Goal: Task Accomplishment & Management: Complete application form

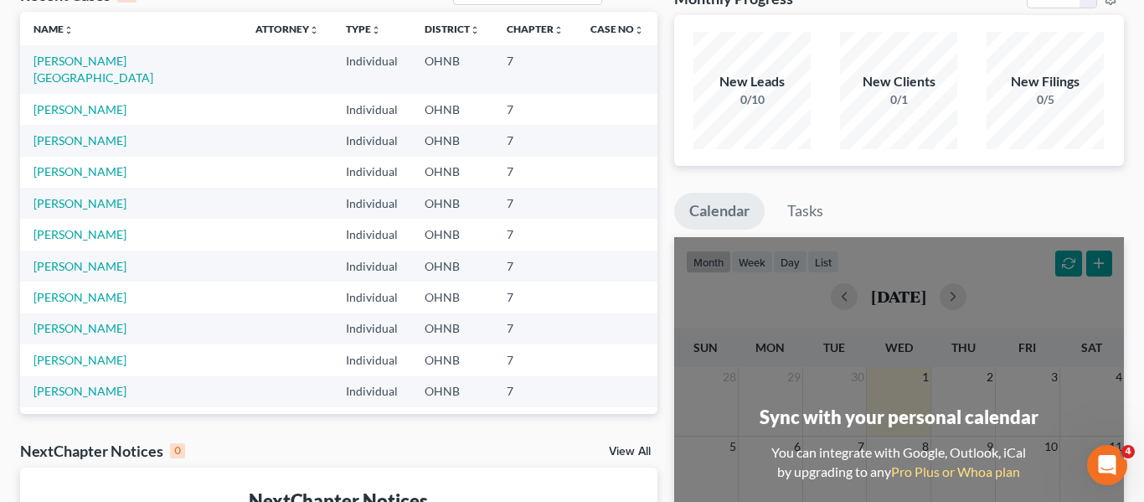
scroll to position [87, 0]
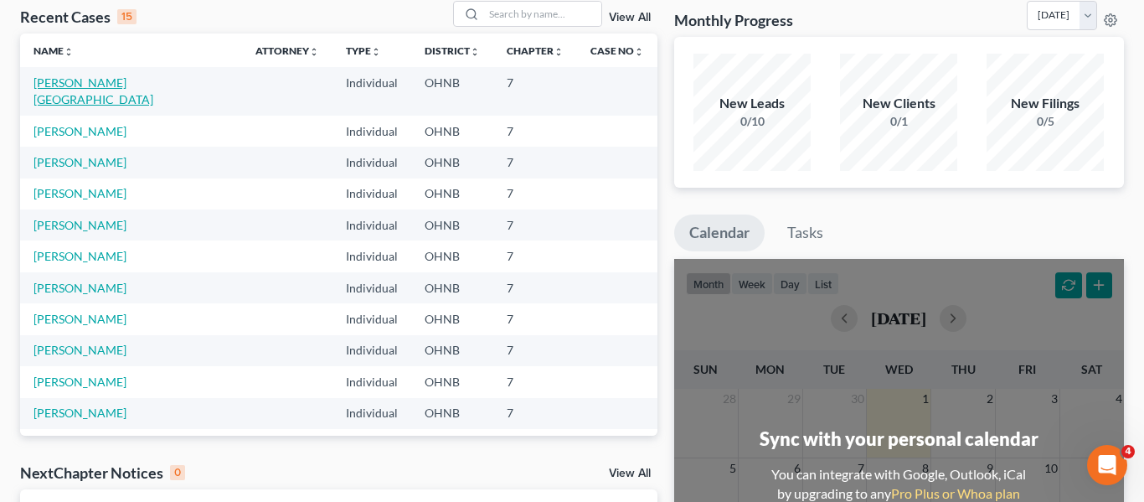
click at [133, 87] on link "[PERSON_NAME][GEOGRAPHIC_DATA]" at bounding box center [94, 90] width 120 height 31
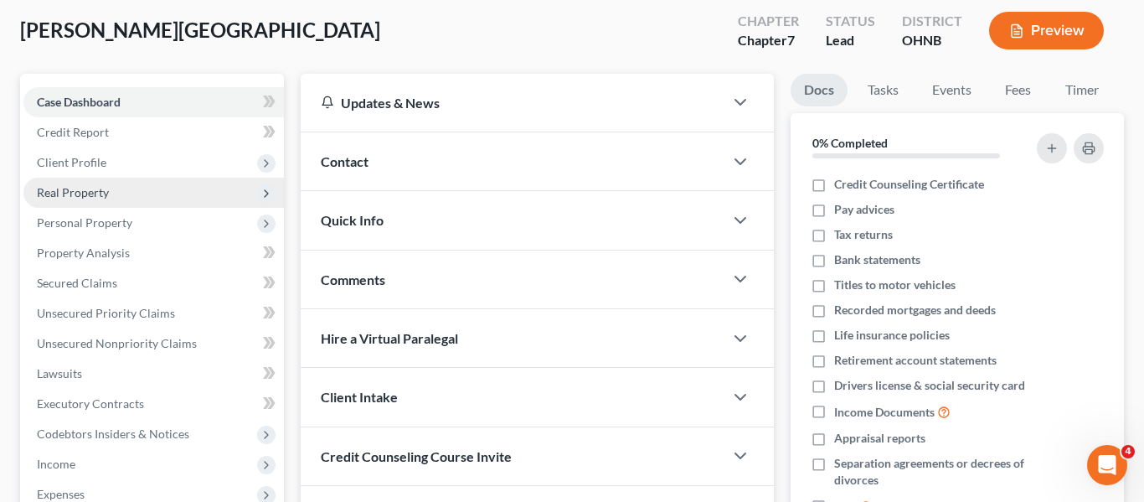
click at [107, 194] on span "Real Property" at bounding box center [73, 192] width 72 height 14
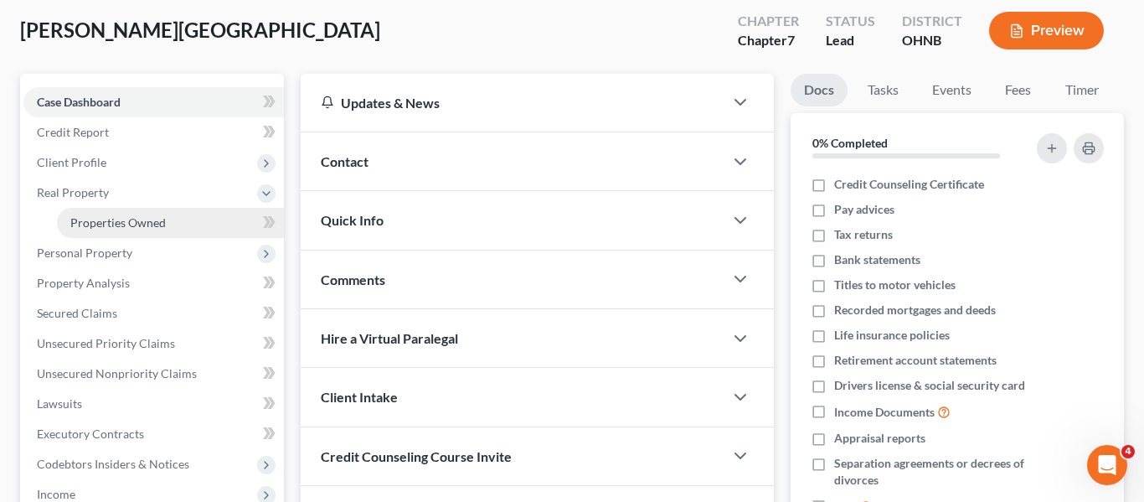
click at [112, 225] on span "Properties Owned" at bounding box center [118, 222] width 96 height 14
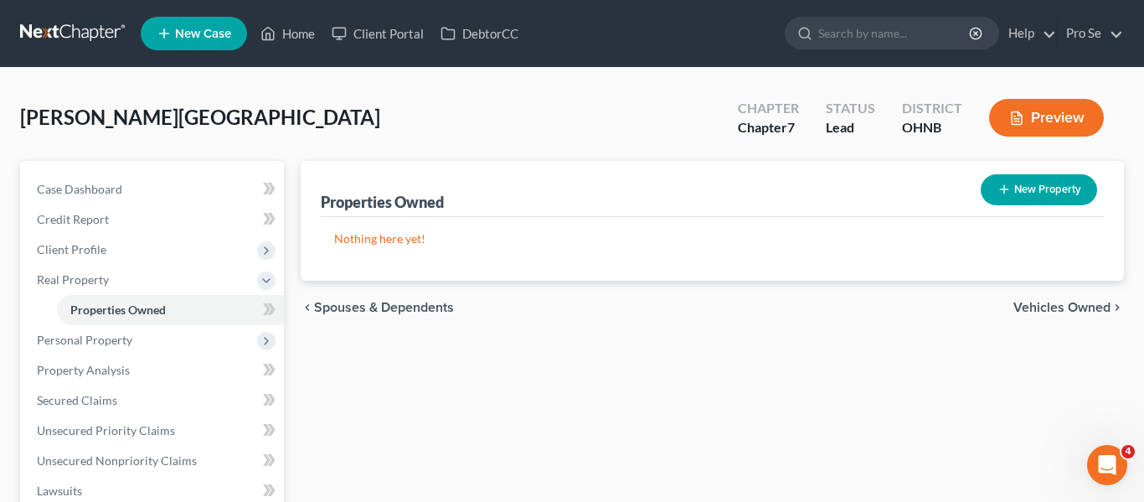
click at [1037, 302] on span "Vehicles Owned" at bounding box center [1062, 307] width 97 height 13
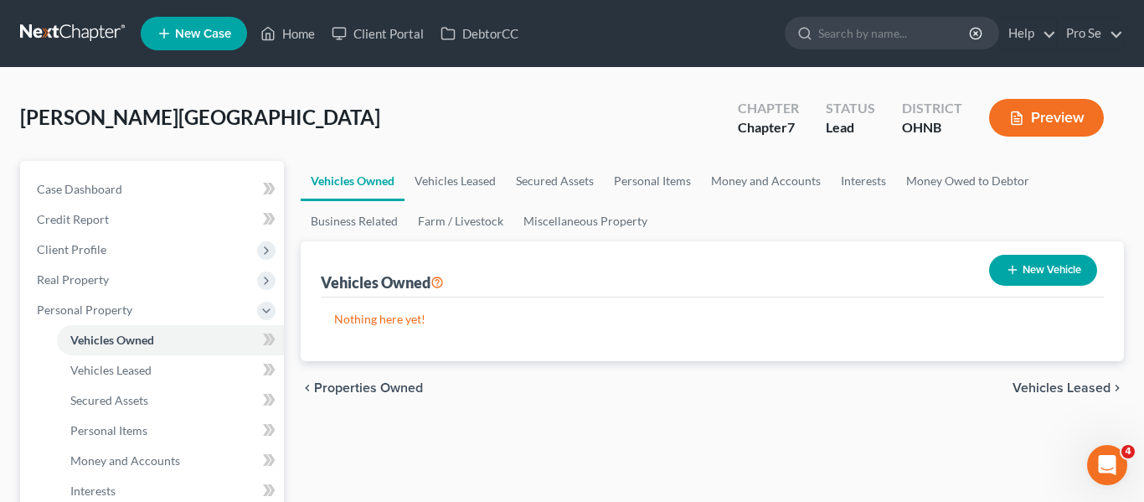
click at [1031, 266] on button "New Vehicle" at bounding box center [1043, 270] width 108 height 31
select select "0"
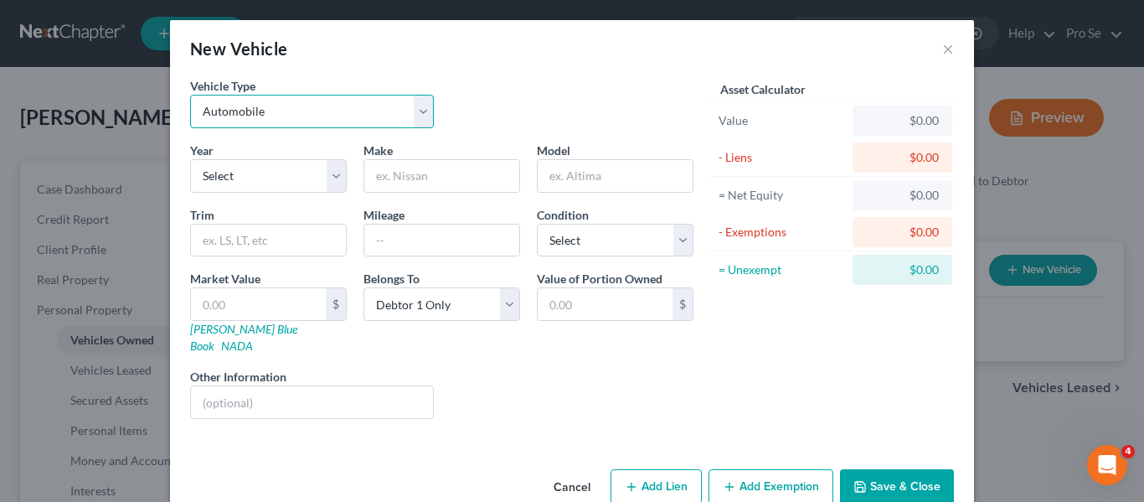
click at [330, 104] on select "Select Automobile Truck Trailer Watercraft Aircraft Motor Home Atv Other Vehicle" at bounding box center [312, 112] width 244 height 34
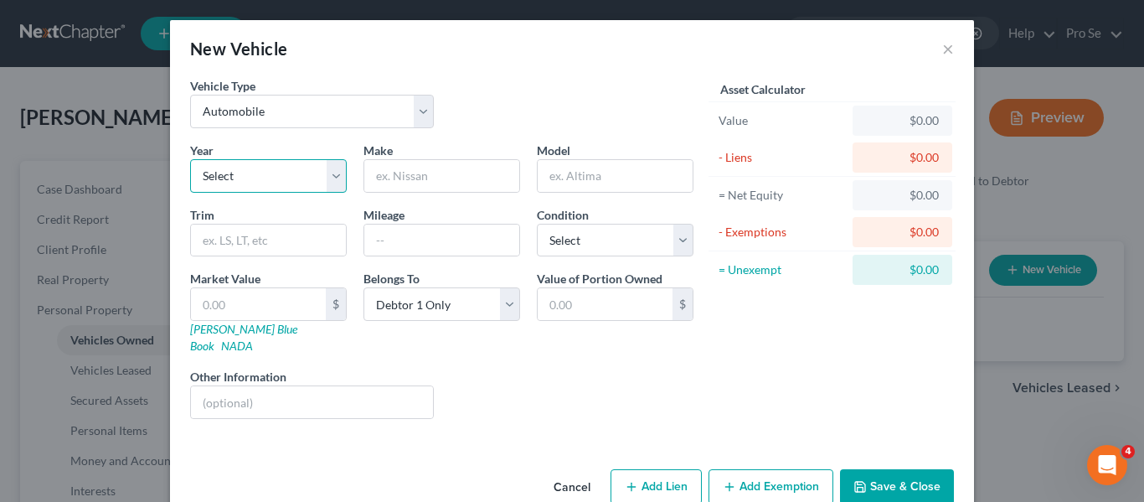
click at [290, 176] on select "Select 2026 2025 2024 2023 2022 2021 2020 2019 2018 2017 2016 2015 2014 2013 20…" at bounding box center [268, 176] width 157 height 34
click at [277, 173] on select "Select 2026 2025 2024 2023 2022 2021 2020 2019 2018 2017 2016 2015 2014 2013 20…" at bounding box center [268, 176] width 157 height 34
select select "8"
click at [190, 159] on select "Select 2026 2025 2024 2023 2022 2021 2020 2019 2018 2017 2016 2015 2014 2013 20…" at bounding box center [268, 176] width 157 height 34
click at [395, 169] on input "text" at bounding box center [441, 176] width 155 height 32
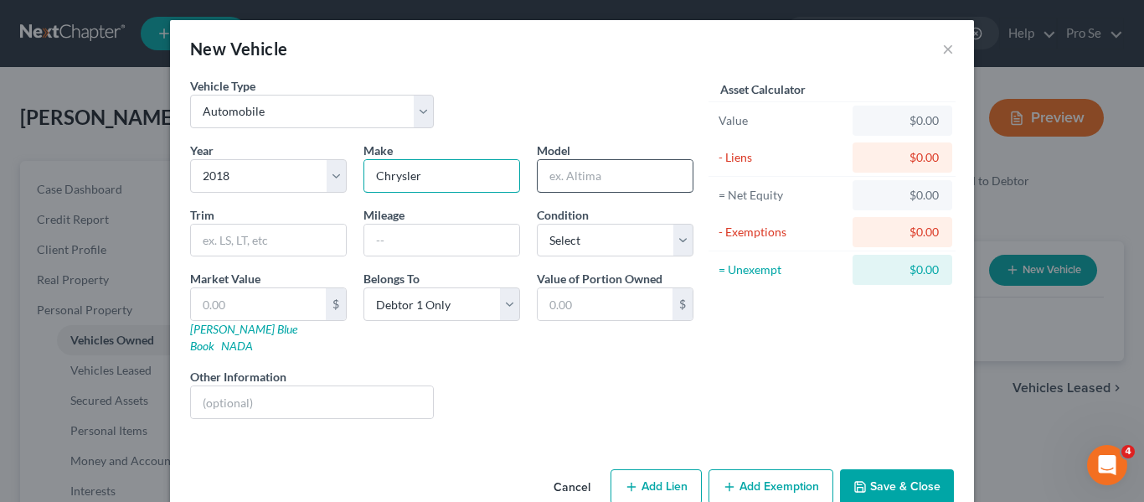
type input "Chrysler"
click at [572, 181] on input "text" at bounding box center [615, 176] width 155 height 32
type input "300"
click at [621, 316] on input "text" at bounding box center [605, 304] width 135 height 32
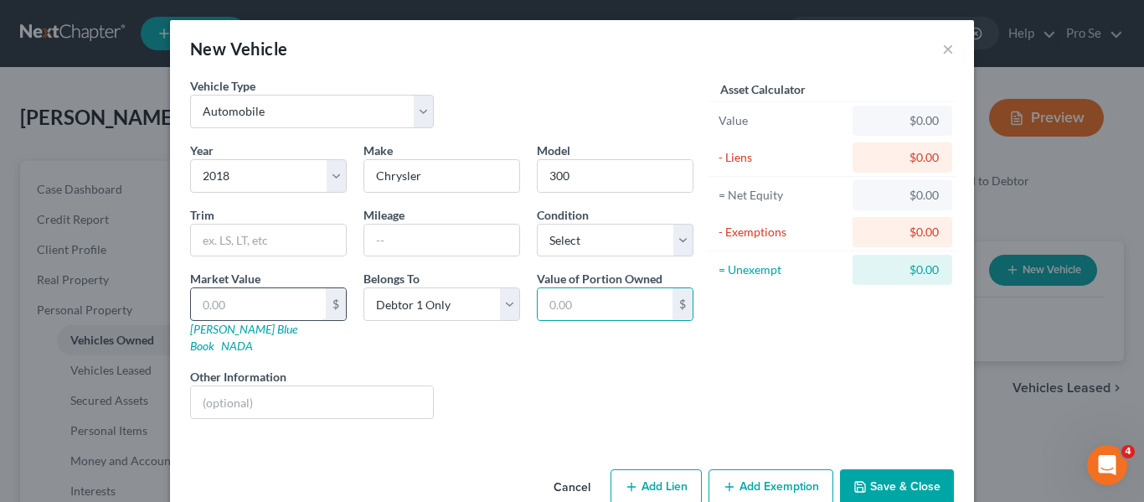
click at [294, 309] on input "text" at bounding box center [258, 304] width 135 height 32
type input "1"
type input "1.00"
type input "15"
type input "15.00"
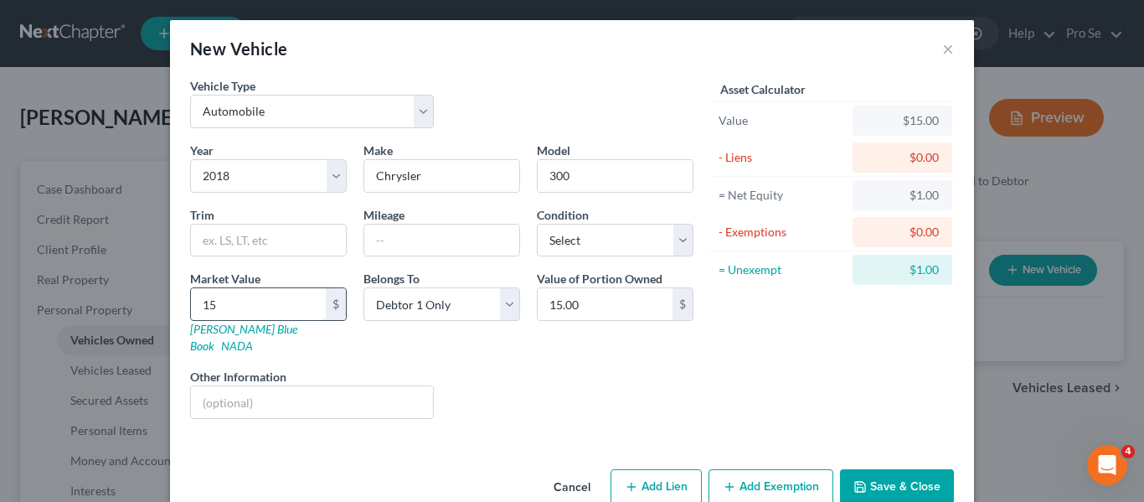
type input "155"
type input "155.00"
type input "1558"
type input "1,558.00"
type input "1,5580"
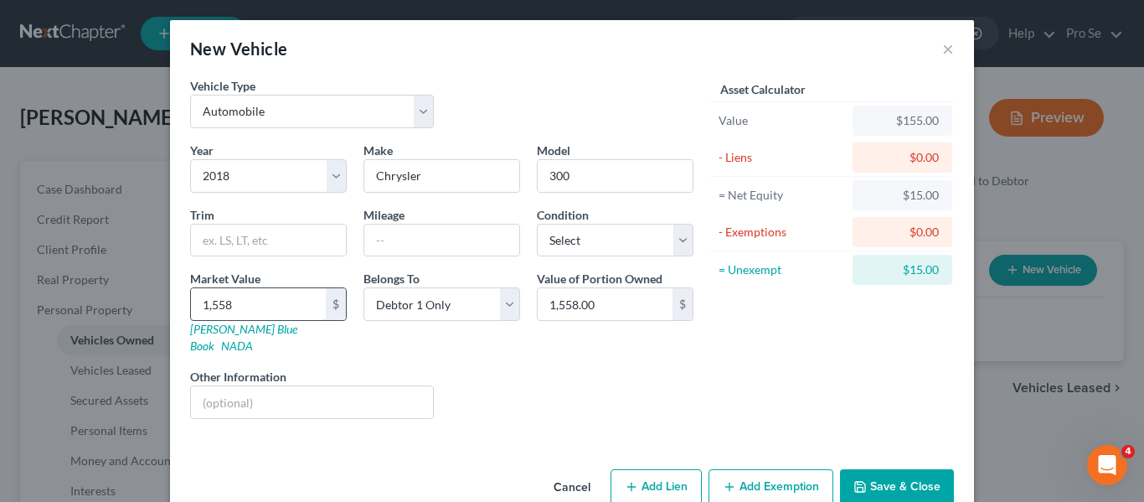
type input "15,580.00"
type input "15,580"
click at [647, 377] on div "Liens Select" at bounding box center [572, 393] width 261 height 51
click at [658, 473] on button "Add Lien" at bounding box center [656, 486] width 91 height 35
select select "0"
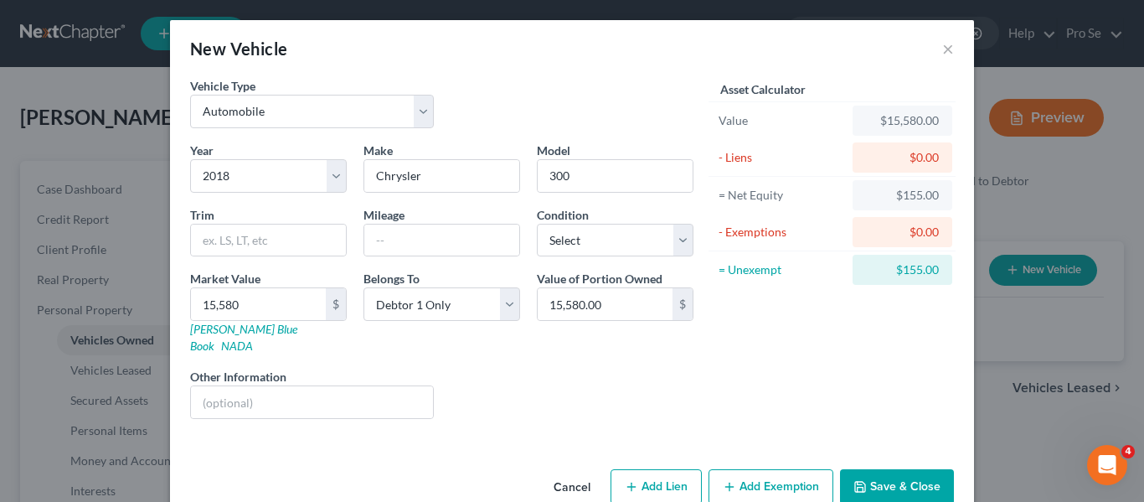
select select "0"
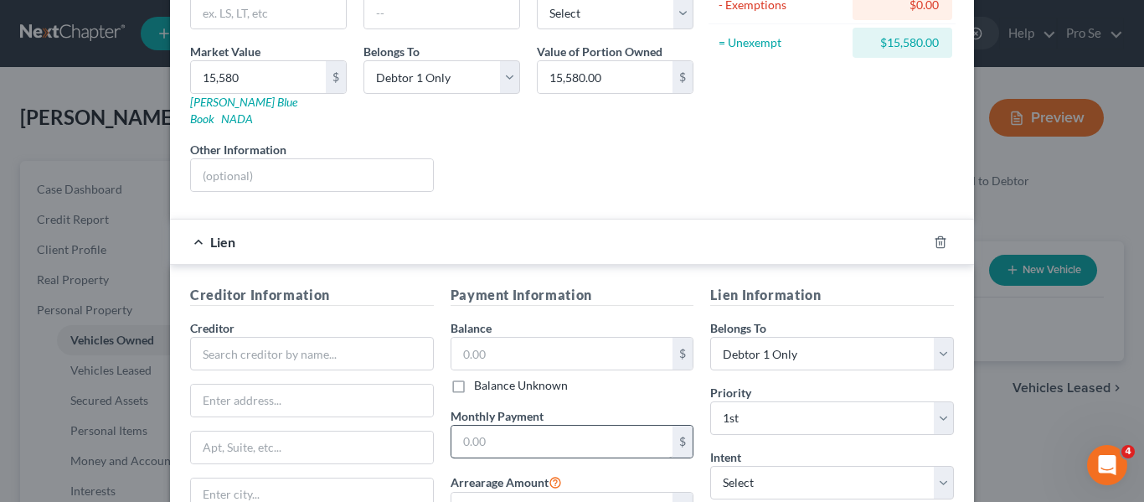
scroll to position [250, 0]
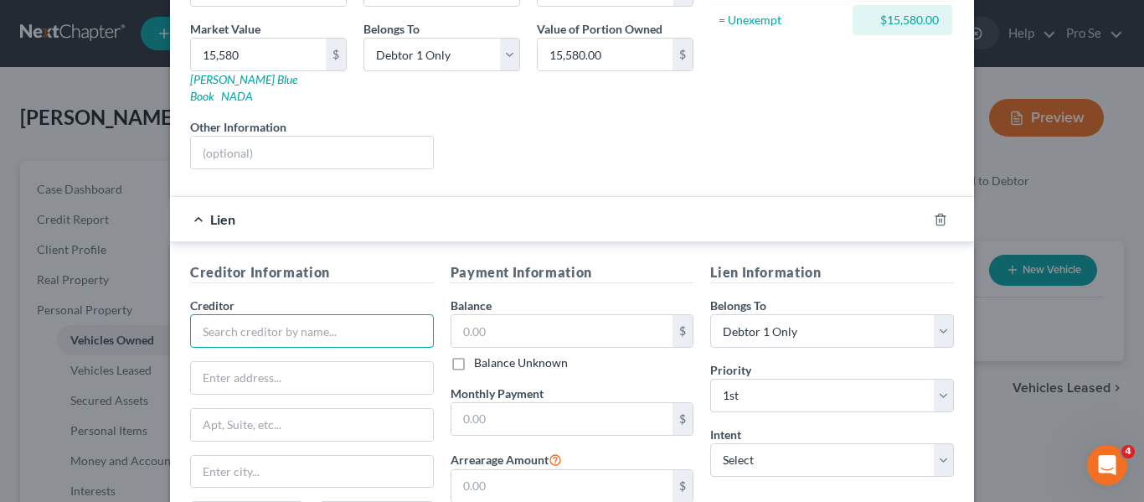
click at [325, 314] on input "text" at bounding box center [312, 331] width 244 height 34
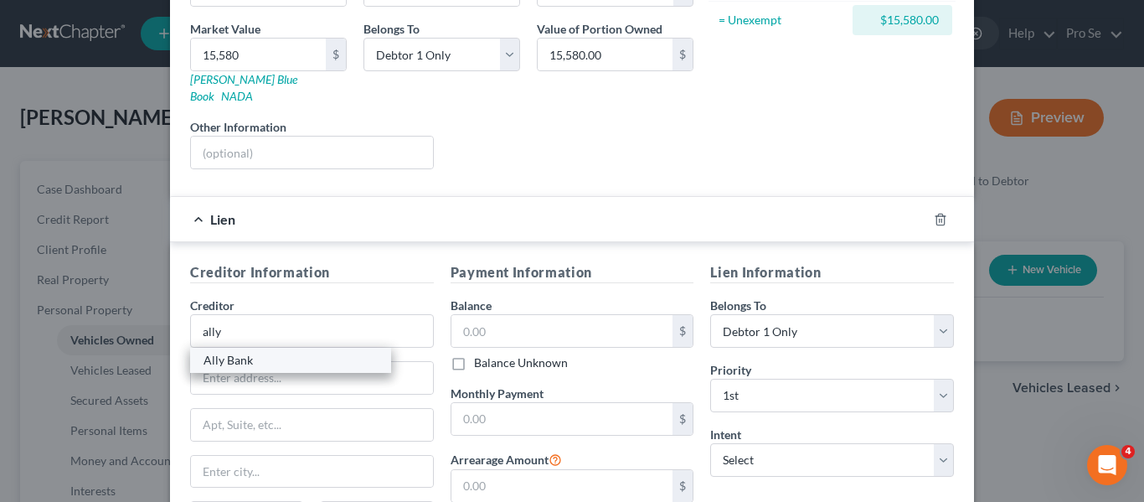
click at [314, 352] on div "Ally Bank" at bounding box center [291, 360] width 174 height 17
type input "Ally Bank"
type input "[STREET_ADDRESS]"
type input "West [PERSON_NAME]"
select select "35"
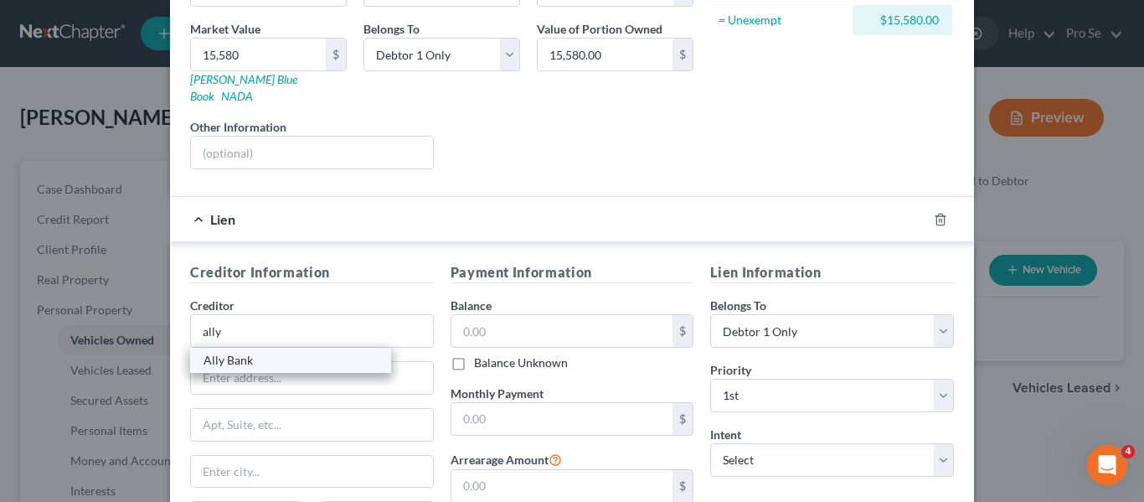
type input "111797"
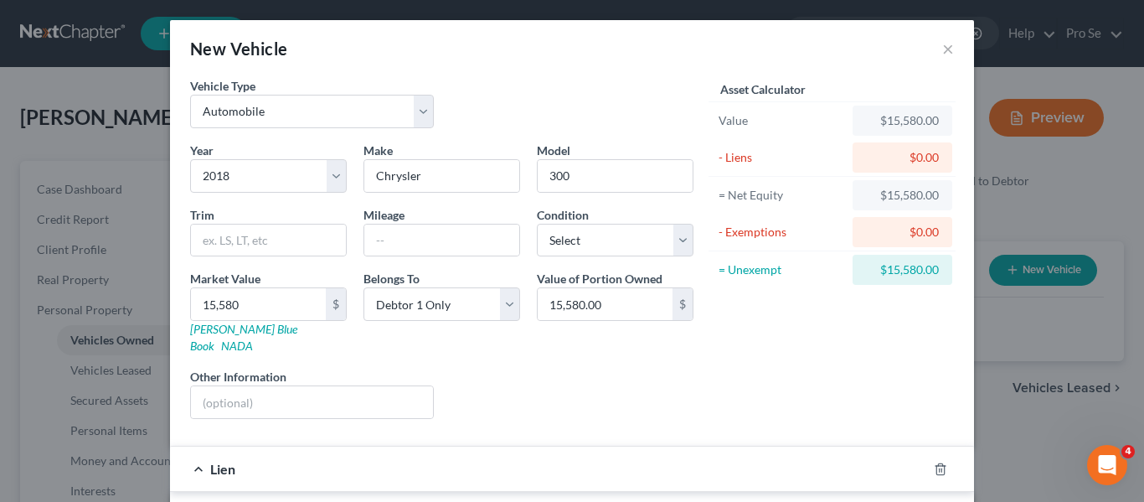
scroll to position [415, 0]
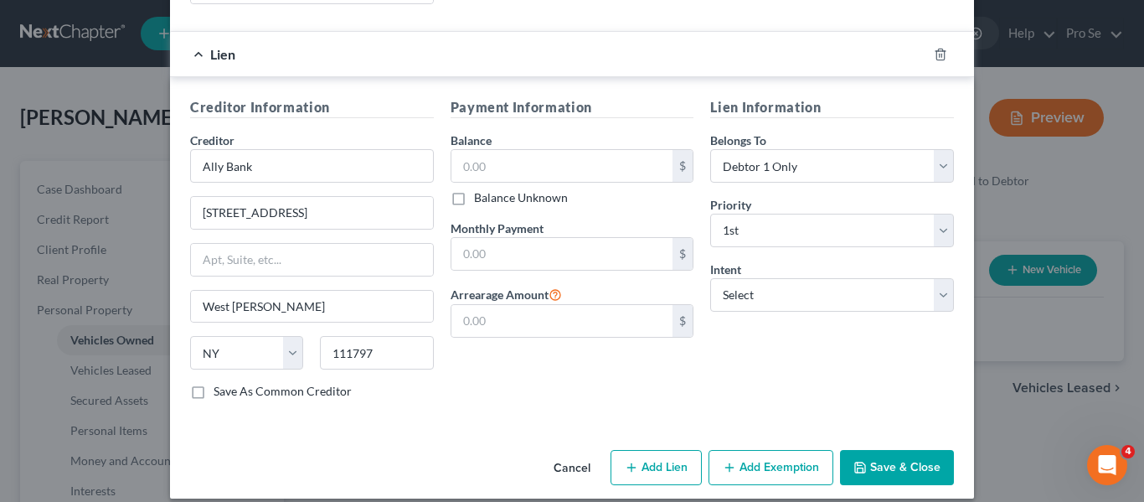
click at [865, 462] on icon "button" at bounding box center [860, 467] width 10 height 10
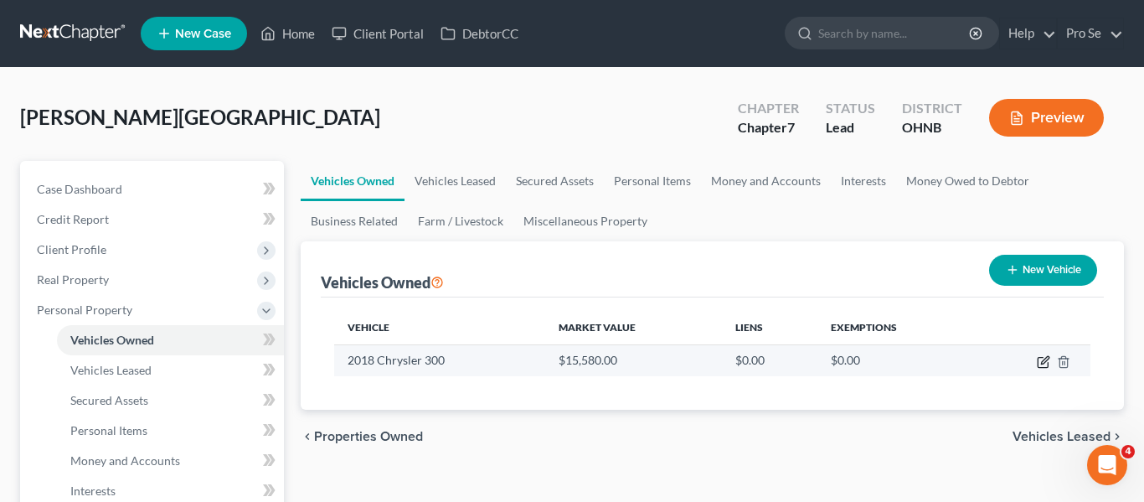
click at [1045, 363] on icon "button" at bounding box center [1043, 361] width 13 height 13
select select "0"
select select "8"
select select "0"
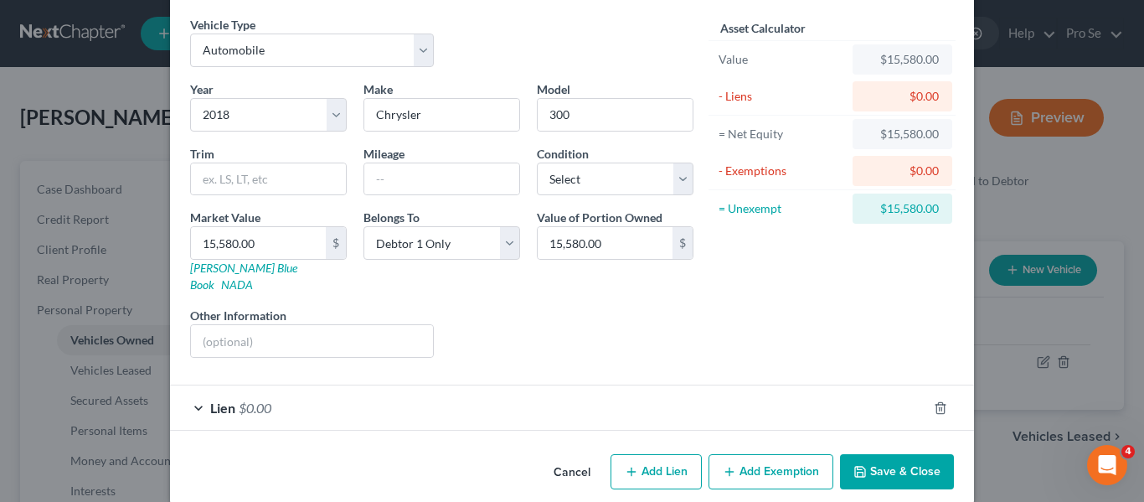
scroll to position [65, 0]
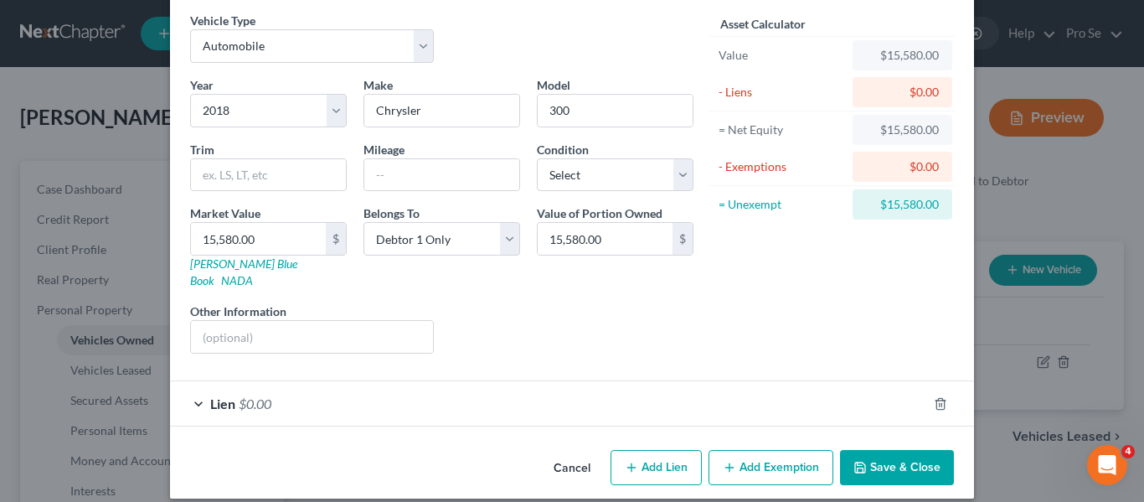
click at [243, 395] on span "$0.00" at bounding box center [255, 403] width 33 height 16
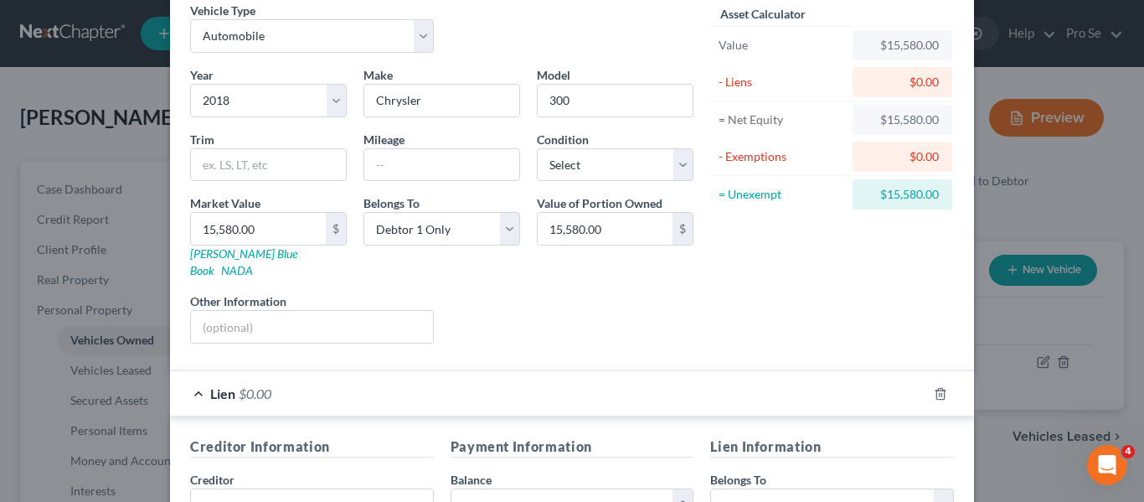
scroll to position [168, 0]
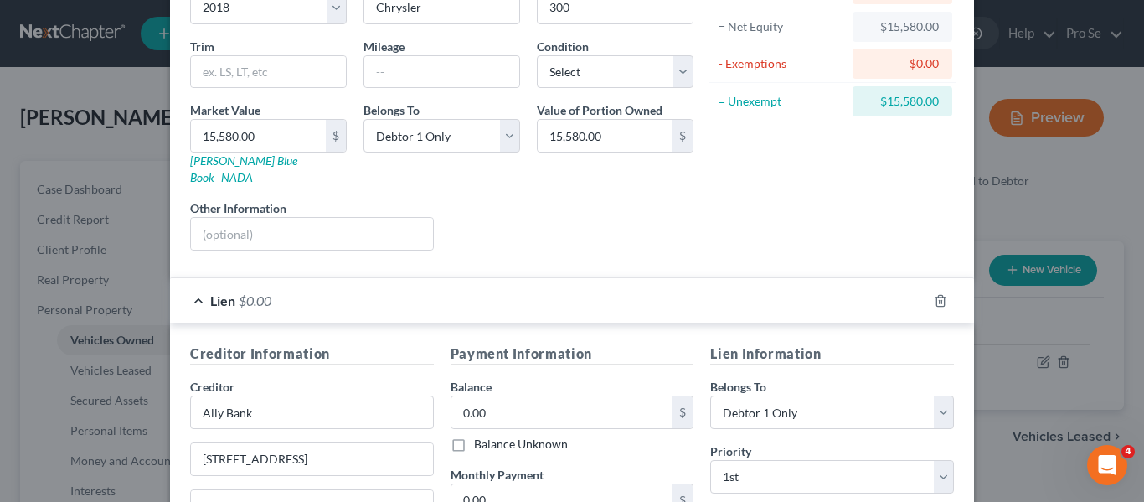
click at [474, 436] on label "Balance Unknown" at bounding box center [521, 444] width 94 height 17
click at [481, 436] on input "Balance Unknown" at bounding box center [486, 441] width 11 height 11
checkbox input "true"
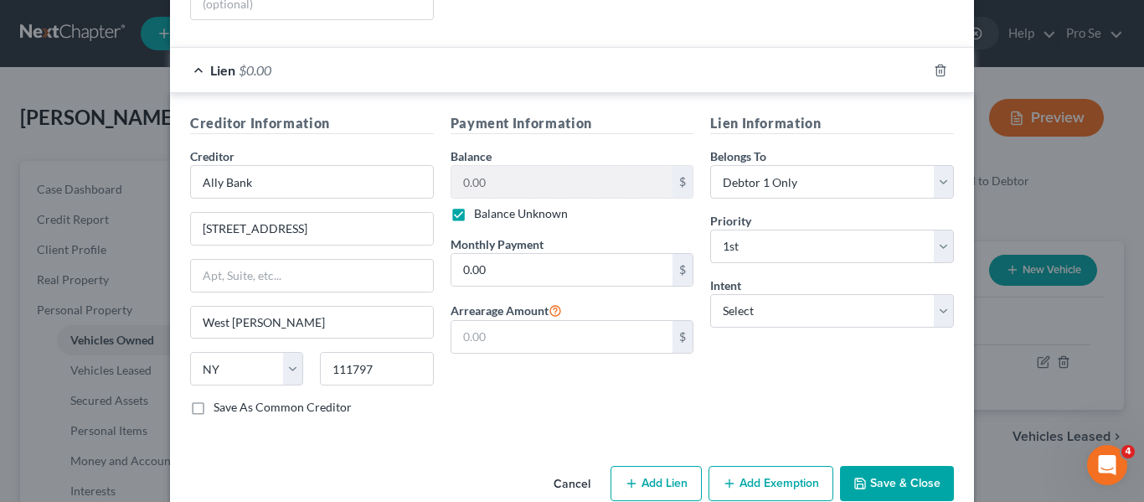
scroll to position [415, 0]
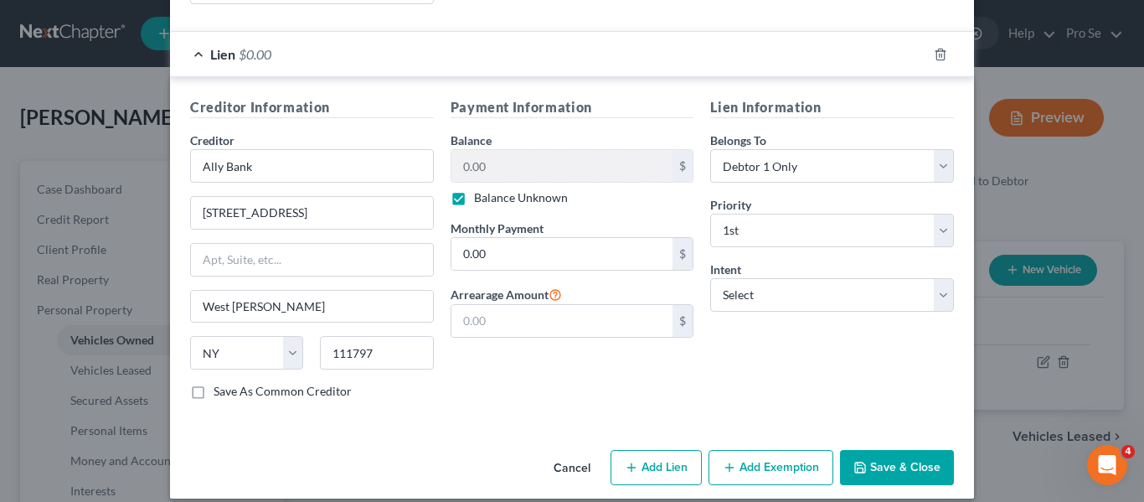
click at [899, 460] on button "Save & Close" at bounding box center [897, 467] width 114 height 35
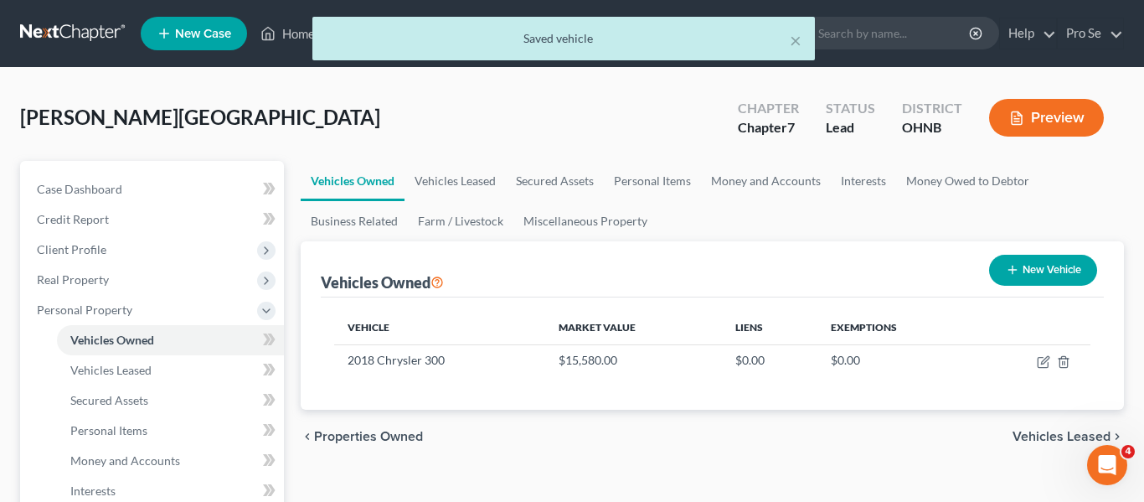
click at [1067, 272] on button "New Vehicle" at bounding box center [1043, 270] width 108 height 31
select select "0"
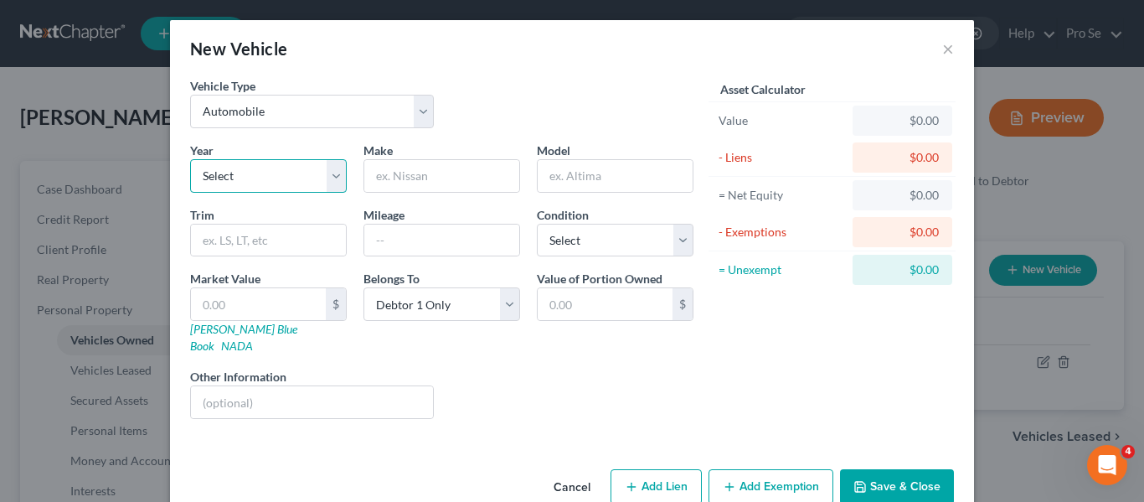
click at [271, 163] on select "Select 2026 2025 2024 2023 2022 2021 2020 2019 2018 2017 2016 2015 2014 2013 20…" at bounding box center [268, 176] width 157 height 34
select select "4"
click at [190, 159] on select "Select 2026 2025 2024 2023 2022 2021 2020 2019 2018 2017 2016 2015 2014 2013 20…" at bounding box center [268, 176] width 157 height 34
click at [268, 292] on input "text" at bounding box center [258, 304] width 135 height 32
type input "1"
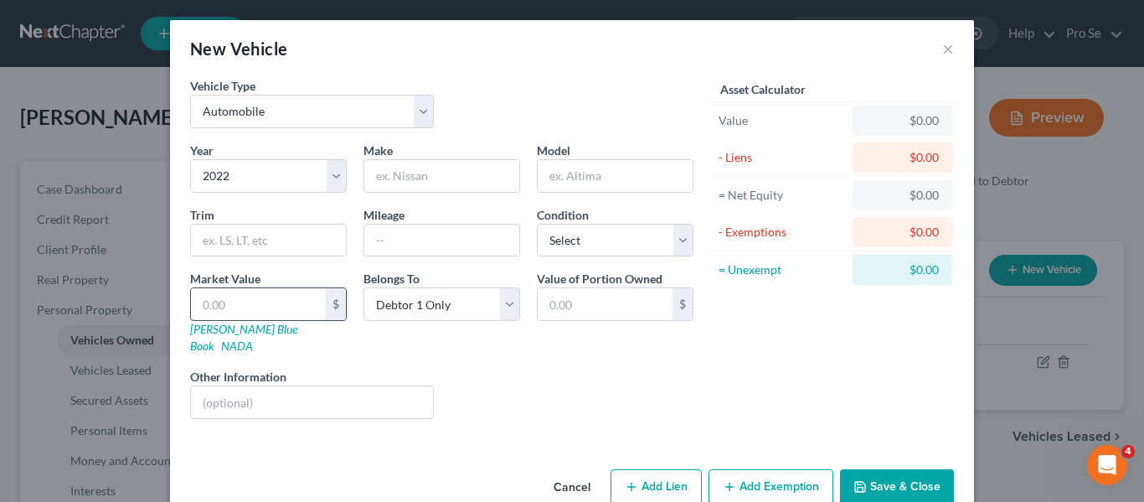
type input "1.00"
type input "17"
type input "17.00"
type input "178"
type input "178.00"
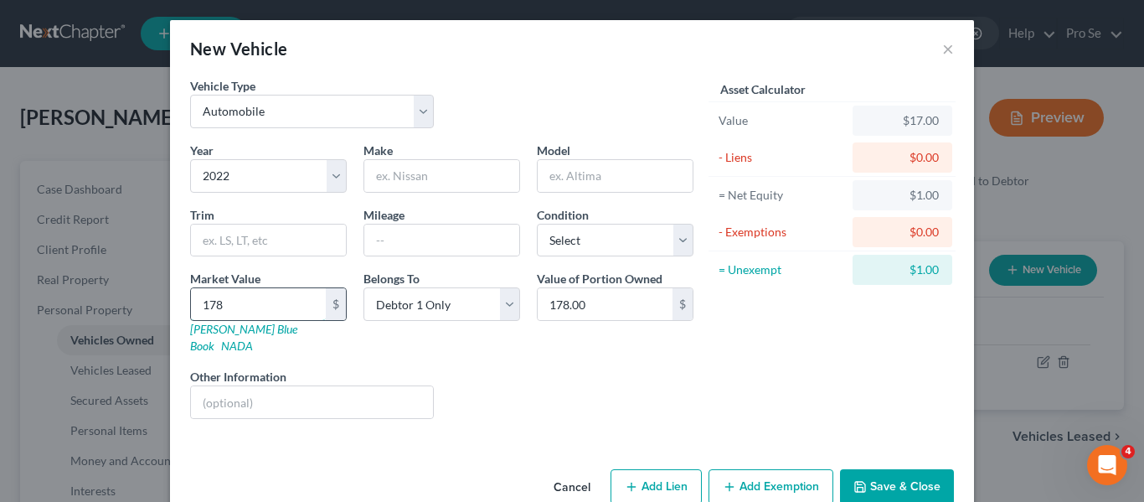
type input "1789"
type input "1,789.00"
type input "1,7890"
type input "17,890.00"
type input "17,890"
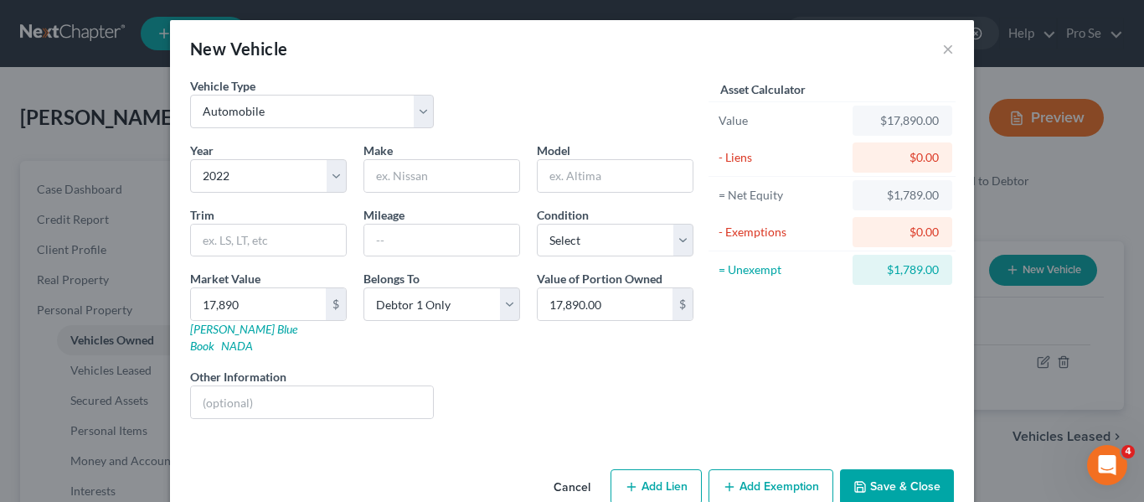
click at [455, 368] on div "Liens Select" at bounding box center [572, 393] width 261 height 51
click at [253, 338] on link "NADA" at bounding box center [237, 345] width 32 height 14
click at [621, 249] on select "Select Excellent Very Good Good Fair Poor" at bounding box center [615, 241] width 157 height 34
select select "3"
click at [537, 224] on select "Select Excellent Very Good Good Fair Poor" at bounding box center [615, 241] width 157 height 34
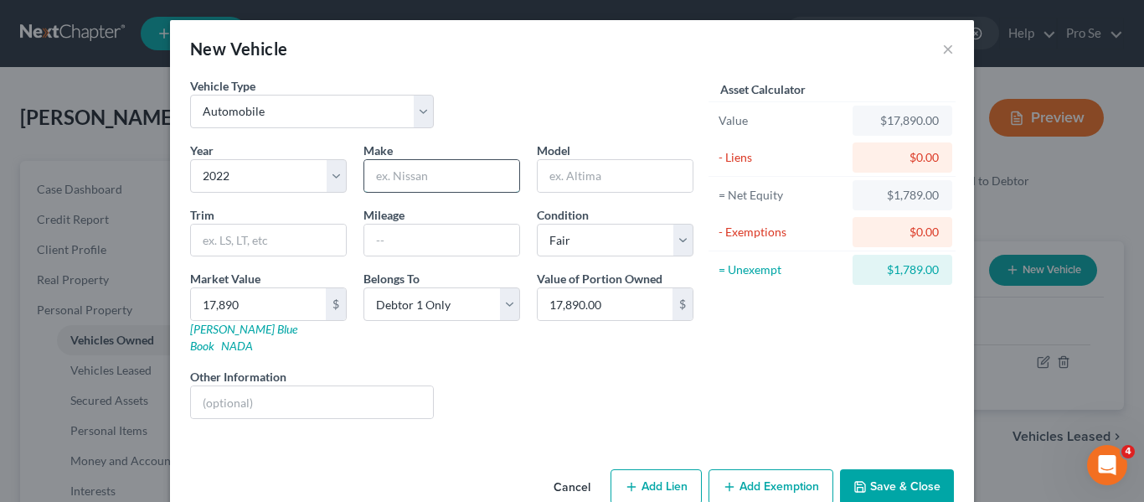
click at [444, 180] on input "text" at bounding box center [441, 176] width 155 height 32
type input "Ford"
click at [617, 169] on input "text" at bounding box center [615, 176] width 155 height 32
type input "Transit"
click at [664, 469] on button "Add Lien" at bounding box center [656, 486] width 91 height 35
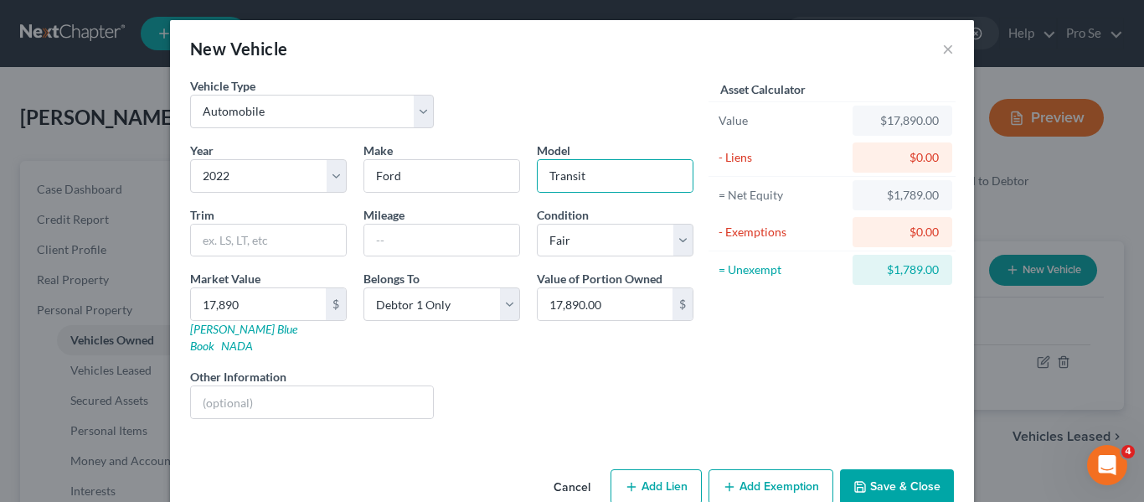
select select "0"
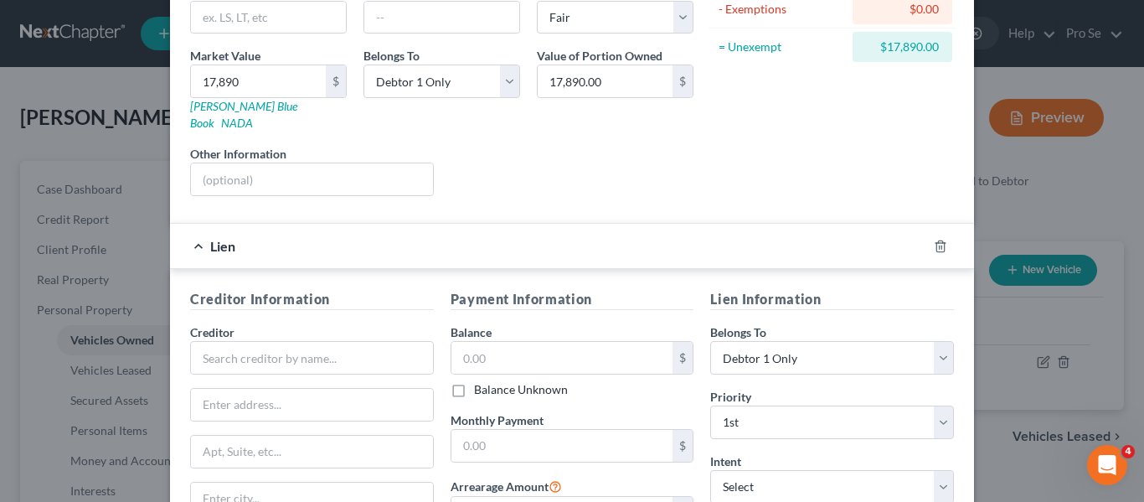
scroll to position [231, 0]
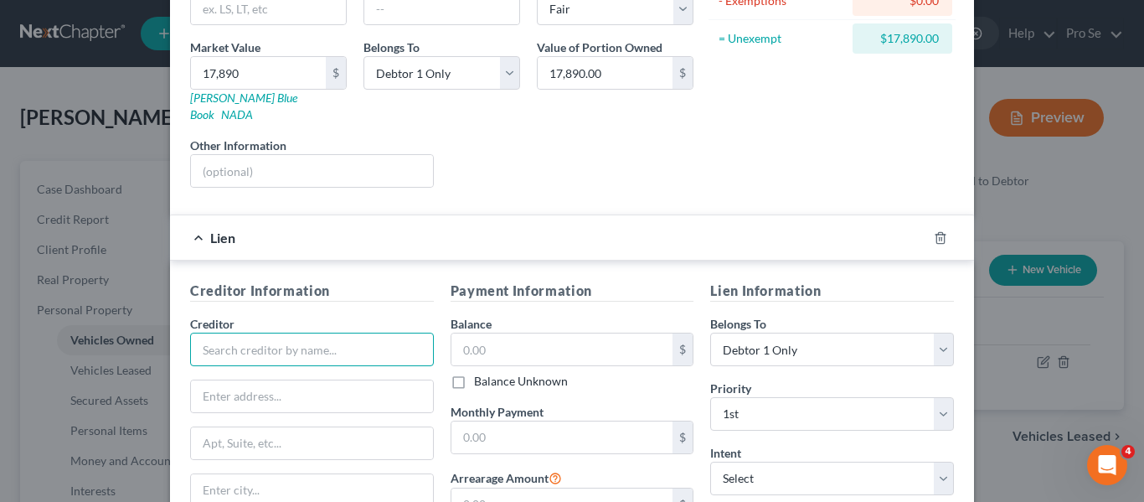
click at [328, 333] on input "text" at bounding box center [312, 350] width 244 height 34
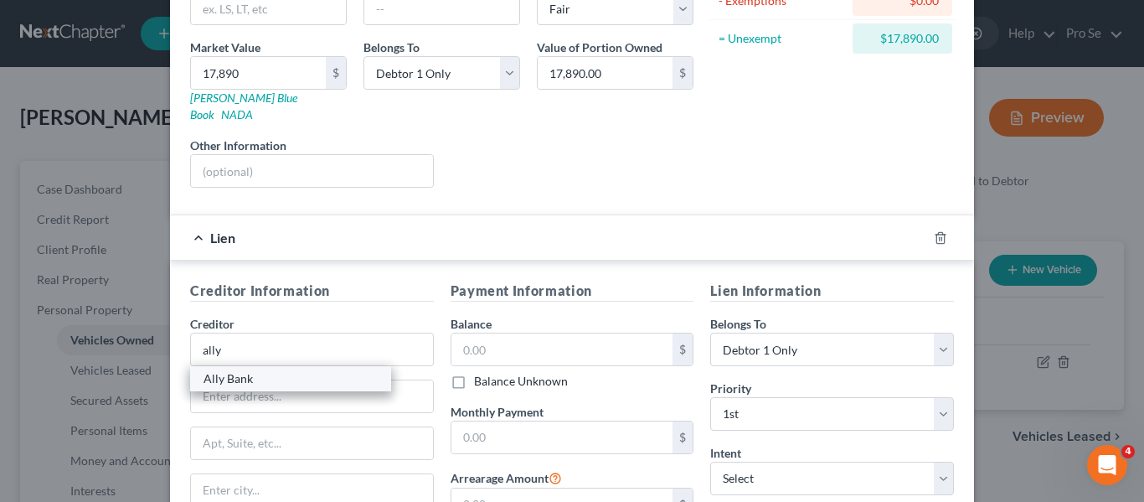
click at [328, 370] on div "Ally Bank" at bounding box center [291, 378] width 174 height 17
type input "Ally Bank"
type input "[STREET_ADDRESS]"
type input "West [PERSON_NAME]"
select select "35"
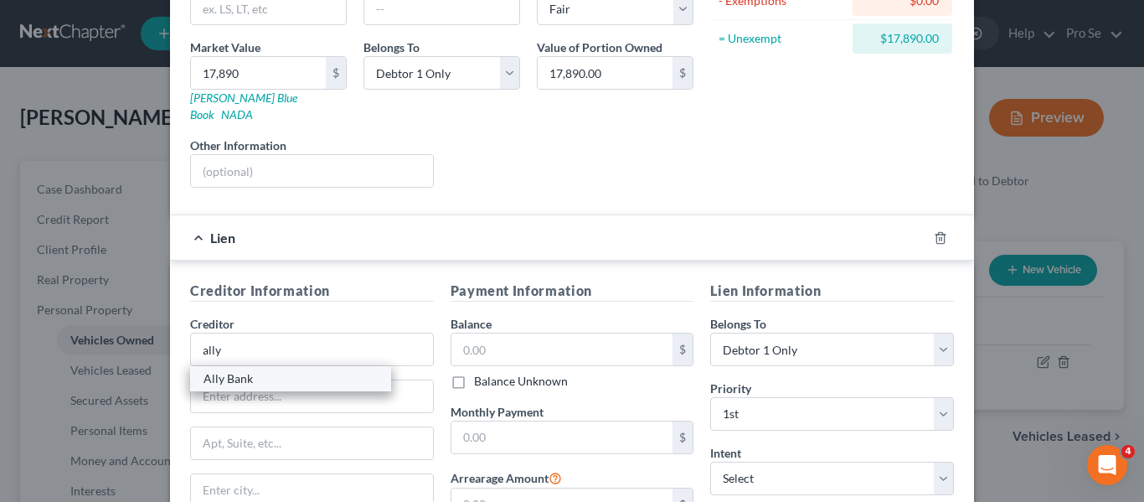
type input "111797"
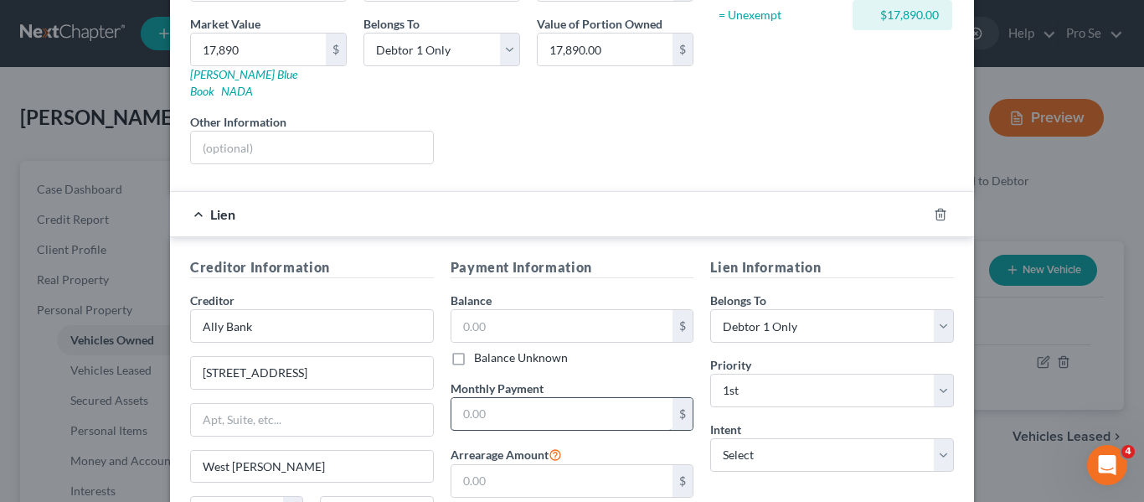
scroll to position [299, 0]
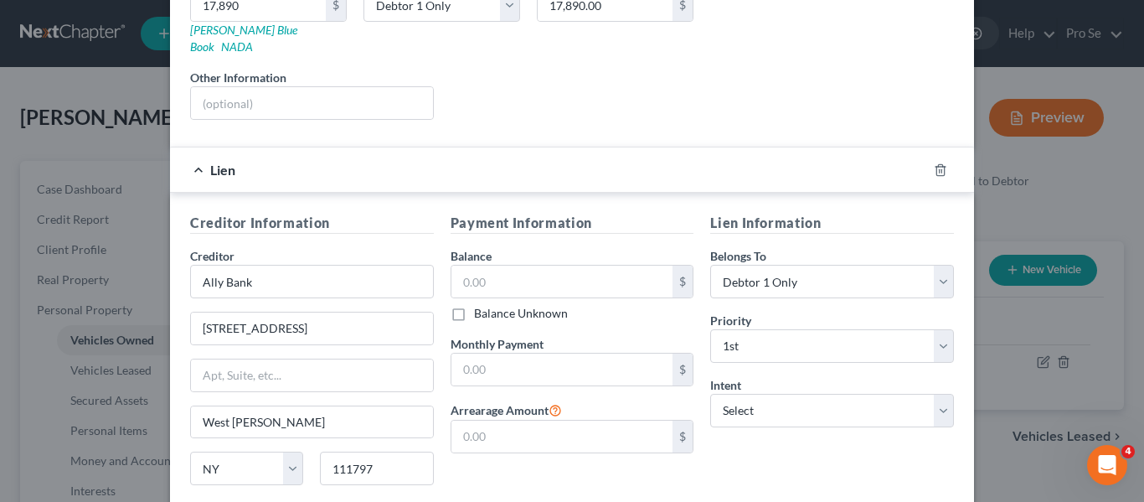
click at [474, 305] on label "Balance Unknown" at bounding box center [521, 313] width 94 height 17
click at [481, 305] on input "Balance Unknown" at bounding box center [486, 310] width 11 height 11
checkbox input "true"
type input "0.00"
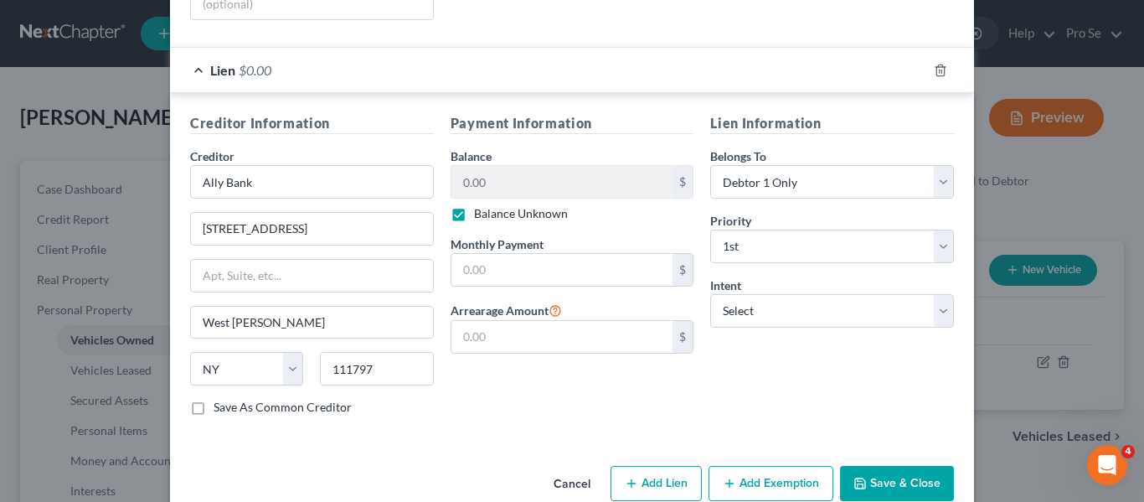
scroll to position [415, 0]
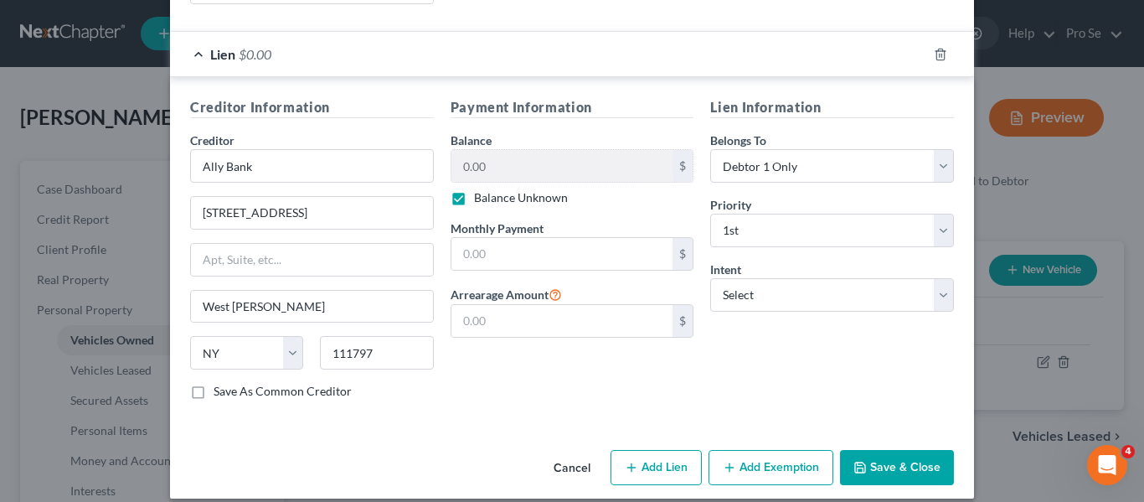
click at [898, 464] on button "Save & Close" at bounding box center [897, 467] width 114 height 35
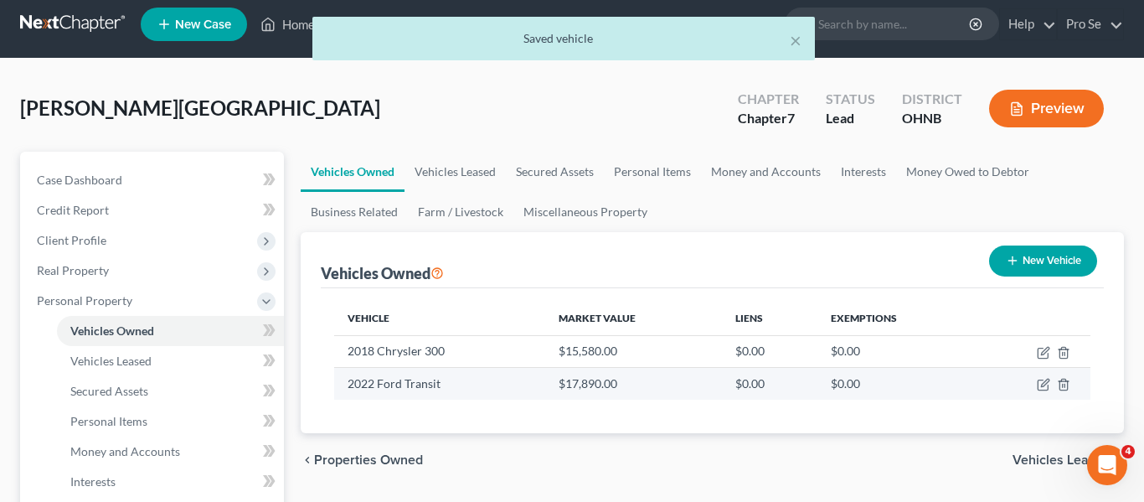
scroll to position [49, 0]
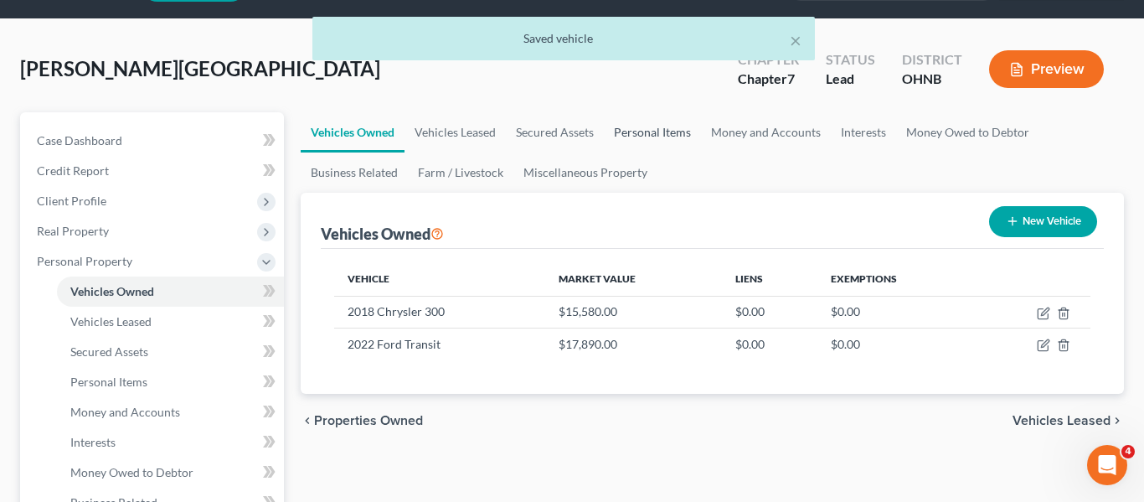
click at [657, 127] on link "Personal Items" at bounding box center [652, 132] width 97 height 40
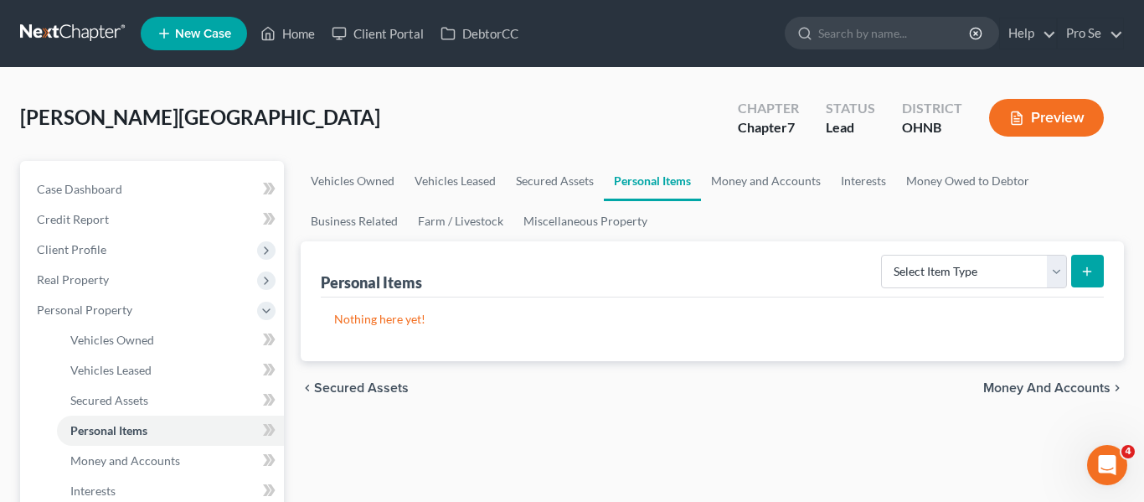
click at [1086, 274] on icon "submit" at bounding box center [1087, 271] width 13 height 13
click at [1061, 273] on select "Select Item Type Clothing Collectibles Of Value Electronics Firearms Household …" at bounding box center [974, 272] width 186 height 34
select select "clothing"
click at [883, 255] on select "Select Item Type Clothing Collectibles Of Value Electronics Firearms Household …" at bounding box center [974, 272] width 186 height 34
click at [1083, 276] on icon "submit" at bounding box center [1087, 271] width 13 height 13
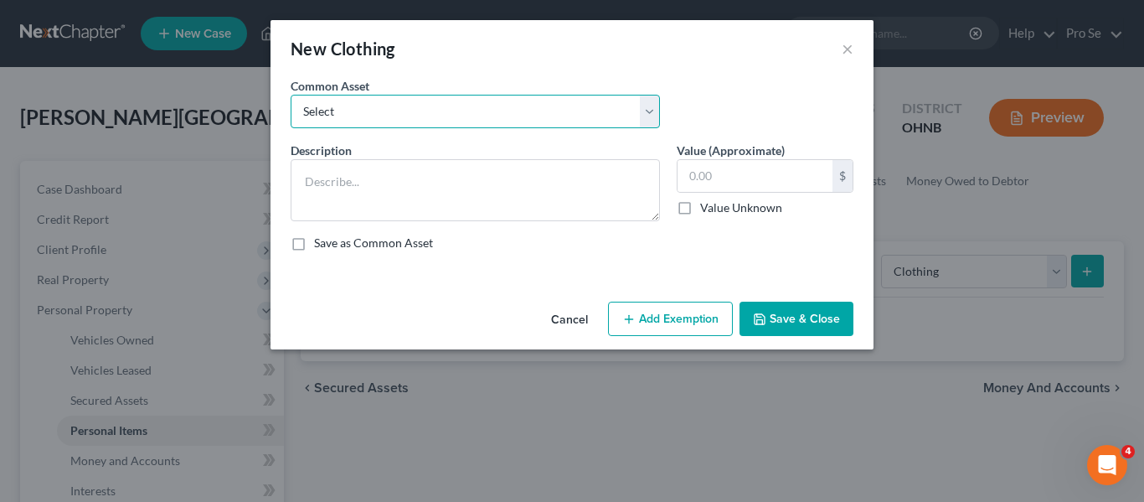
click at [470, 103] on select "Select Everyday wear" at bounding box center [475, 112] width 369 height 34
select select "0"
click at [291, 95] on select "Select Everyday wear" at bounding box center [475, 112] width 369 height 34
type textarea "Everyday wear"
type input "200.00"
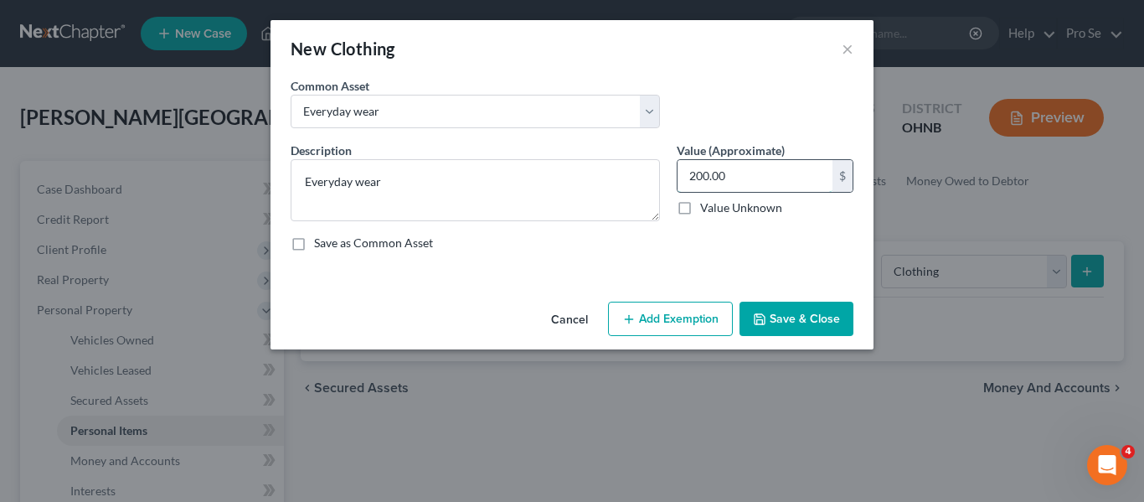
click at [708, 176] on input "200.00" at bounding box center [755, 176] width 155 height 32
type input "150"
click at [824, 315] on button "Save & Close" at bounding box center [797, 319] width 114 height 35
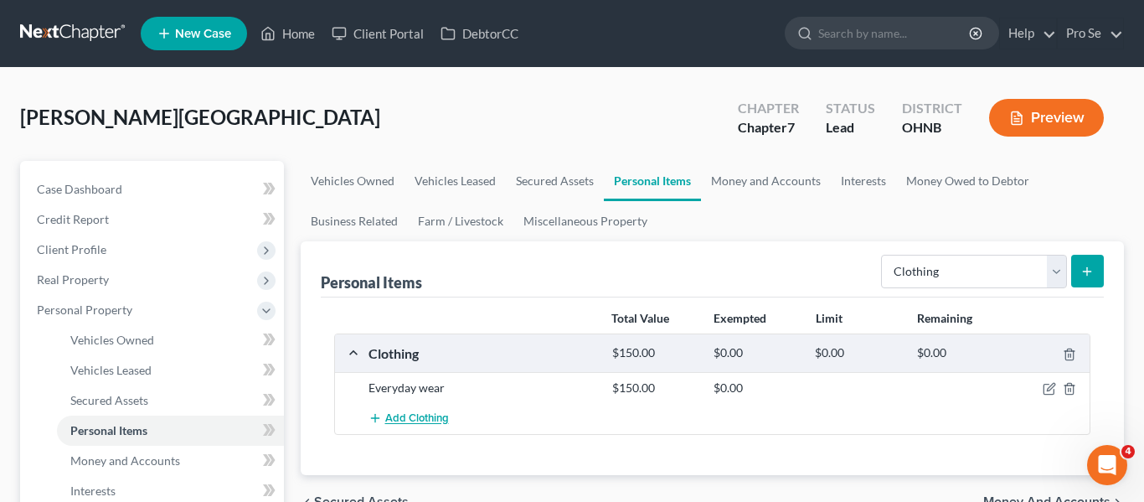
click at [411, 416] on span "Add Clothing" at bounding box center [417, 418] width 64 height 13
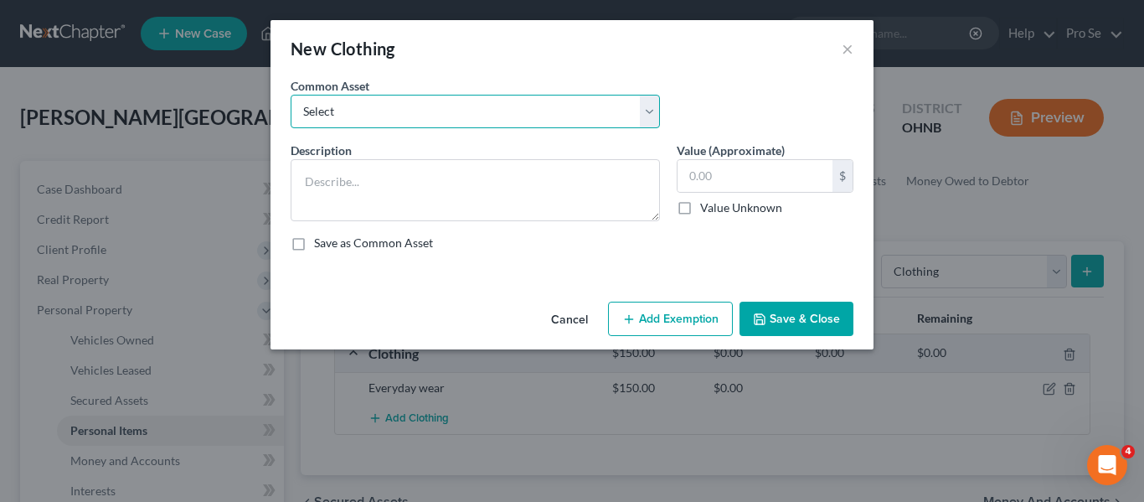
click at [651, 115] on select "Select Everyday wear" at bounding box center [475, 112] width 369 height 34
click at [625, 110] on select "Select Everyday wear" at bounding box center [475, 112] width 369 height 34
click at [447, 112] on select "Select Everyday wear" at bounding box center [475, 112] width 369 height 34
click at [433, 126] on select "Select Everyday wear" at bounding box center [475, 112] width 369 height 34
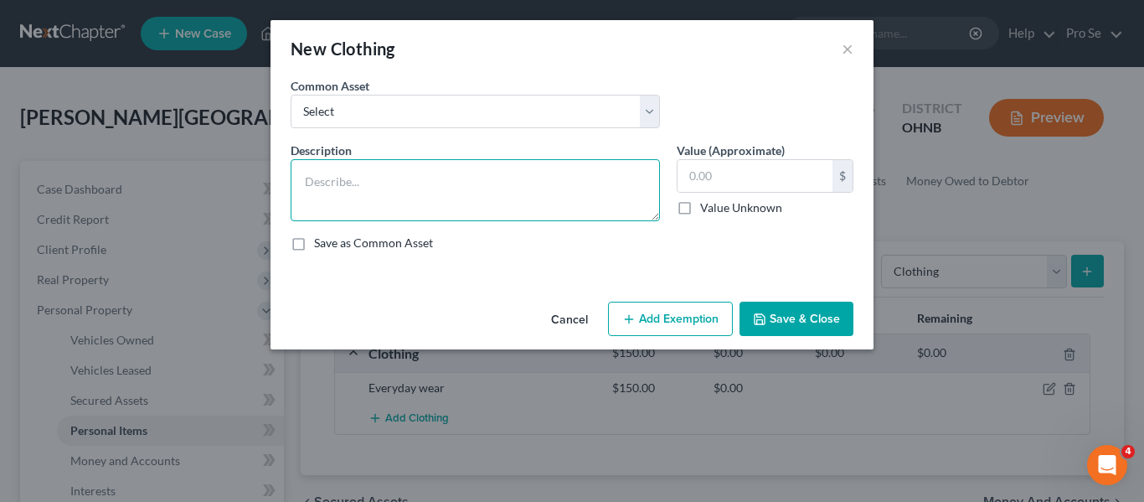
click at [395, 186] on textarea at bounding box center [475, 190] width 369 height 62
type textarea "Cellp"
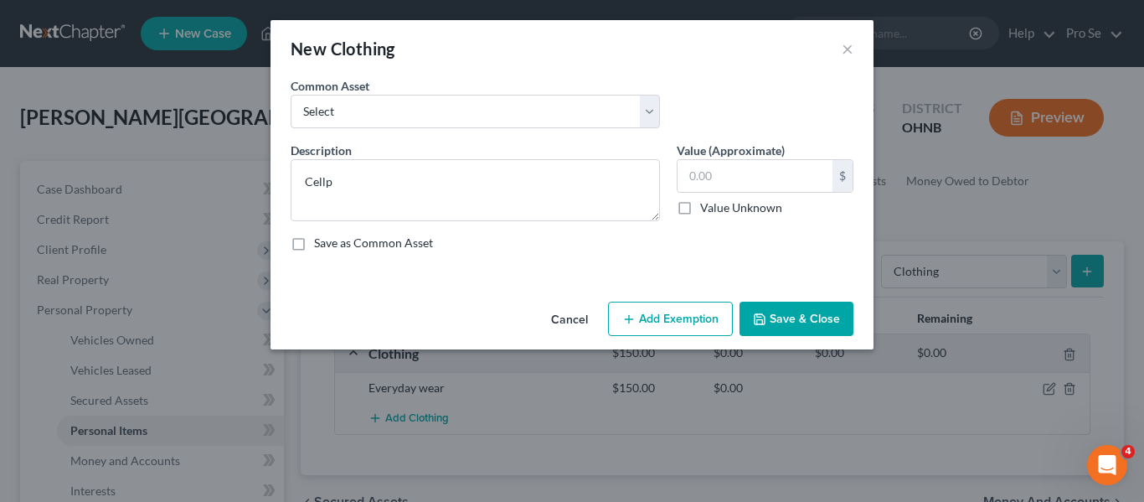
click at [587, 313] on button "Cancel" at bounding box center [570, 320] width 64 height 34
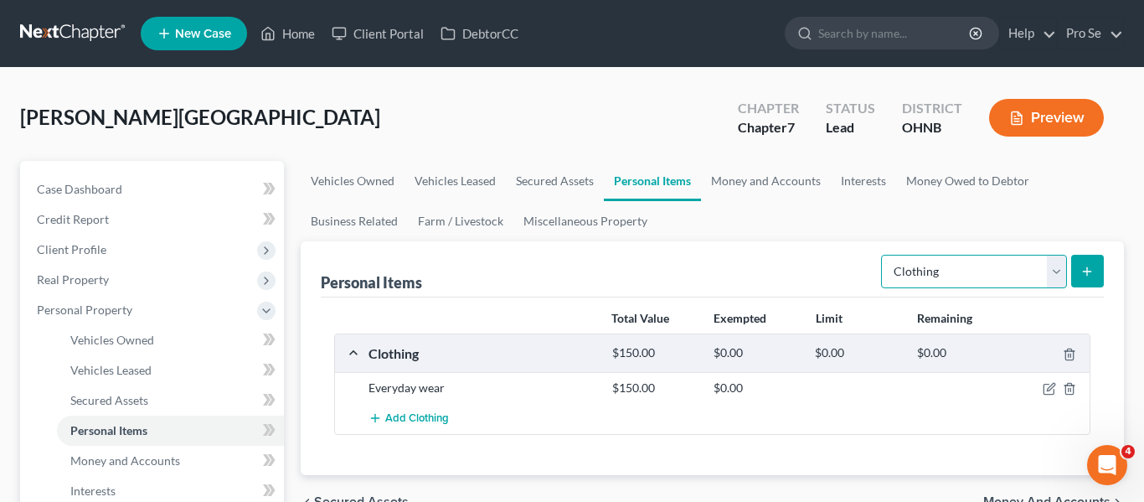
click at [1017, 276] on select "Select Item Type Clothing Collectibles Of Value Electronics Firearms Household …" at bounding box center [974, 272] width 186 height 34
select select "electronics"
click at [883, 255] on select "Select Item Type Clothing Collectibles Of Value Electronics Firearms Household …" at bounding box center [974, 272] width 186 height 34
click at [1089, 282] on button "submit" at bounding box center [1088, 271] width 33 height 33
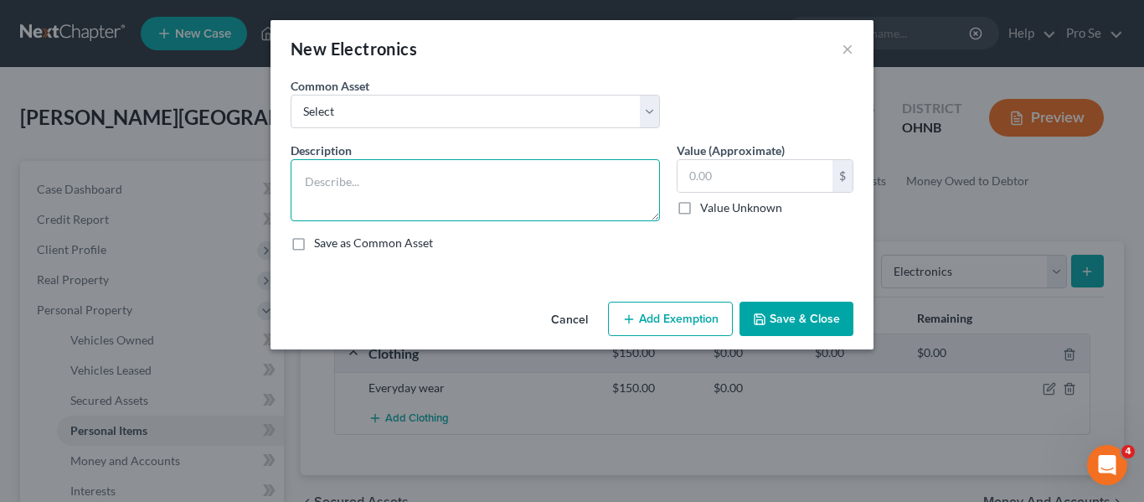
click at [411, 200] on textarea at bounding box center [475, 190] width 369 height 62
type textarea "Iphone"
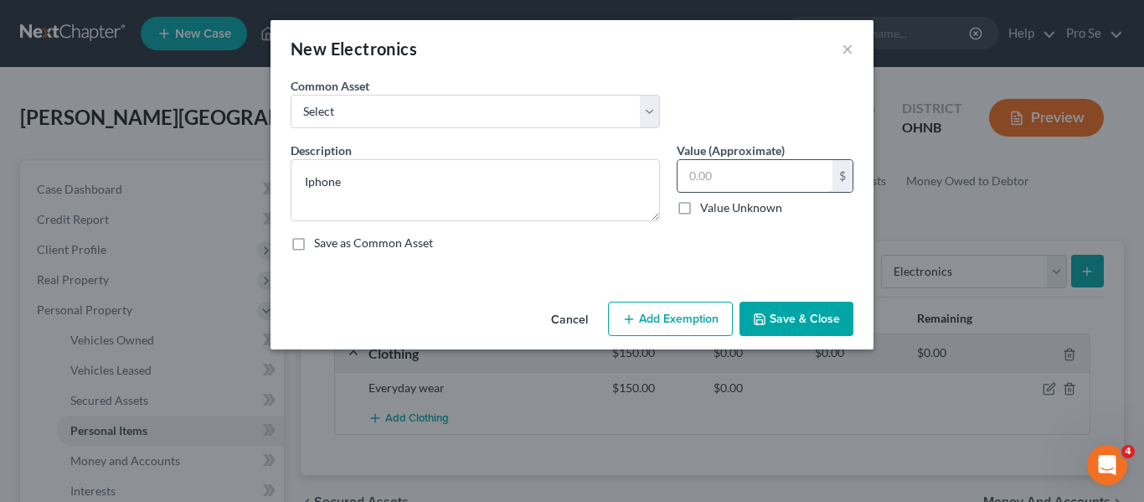
click at [686, 179] on input "text" at bounding box center [755, 176] width 155 height 32
type input "200"
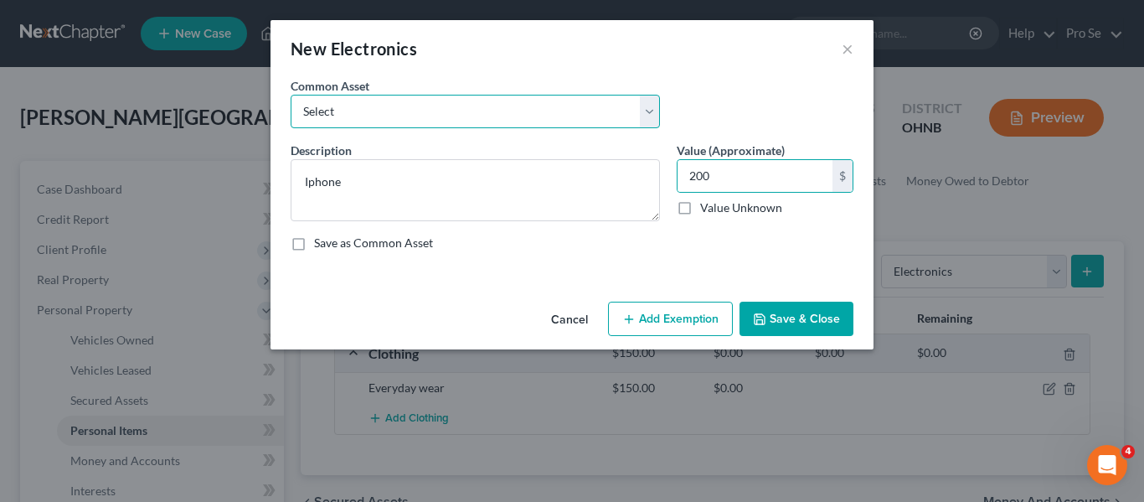
click at [650, 114] on select "Select Cell phone" at bounding box center [475, 112] width 369 height 34
select select "0"
click at [291, 95] on select "Select Cell phone" at bounding box center [475, 112] width 369 height 34
type textarea "Cell phone"
type input "225.00"
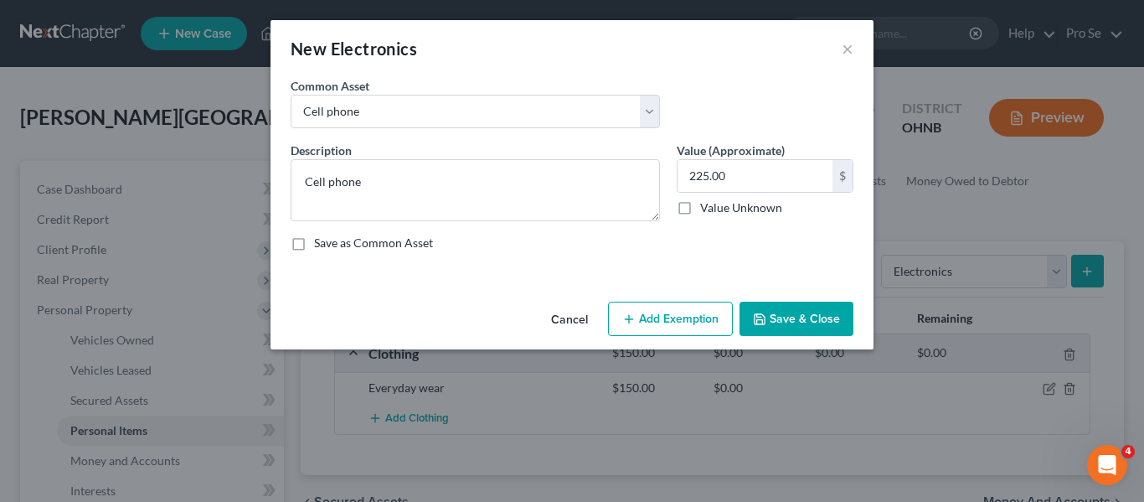
click at [788, 315] on button "Save & Close" at bounding box center [797, 319] width 114 height 35
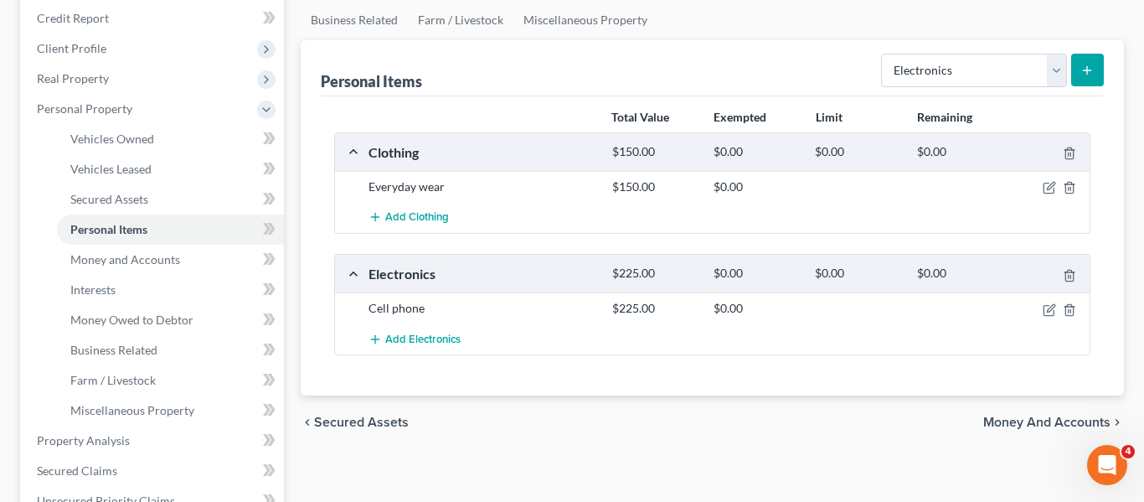
scroll to position [178, 0]
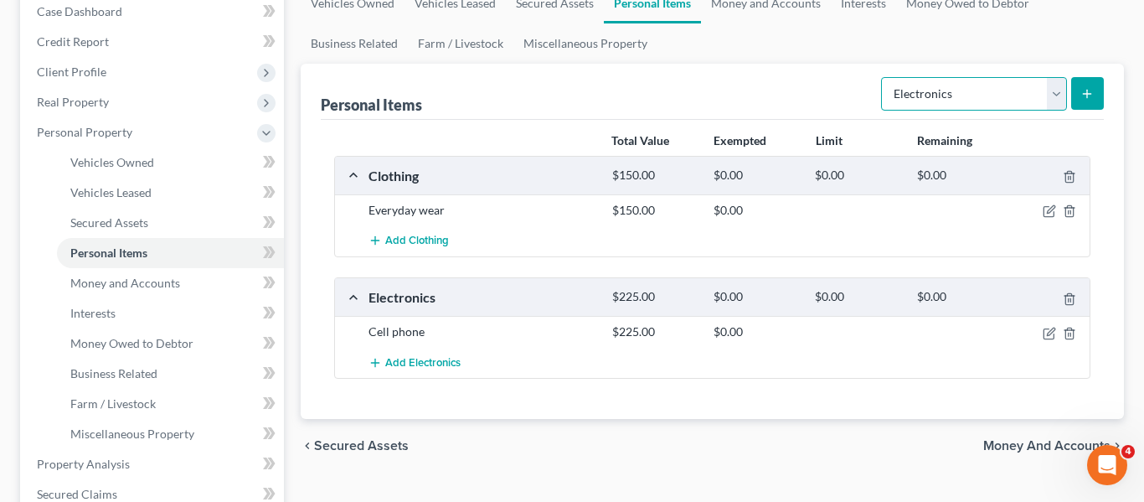
click at [1060, 96] on select "Select Item Type Clothing Collectibles Of Value Electronics Firearms Household …" at bounding box center [974, 94] width 186 height 34
select select "household_goods"
click at [883, 77] on select "Select Item Type Clothing Collectibles Of Value Electronics Firearms Household …" at bounding box center [974, 94] width 186 height 34
click at [1087, 84] on button "submit" at bounding box center [1088, 93] width 33 height 33
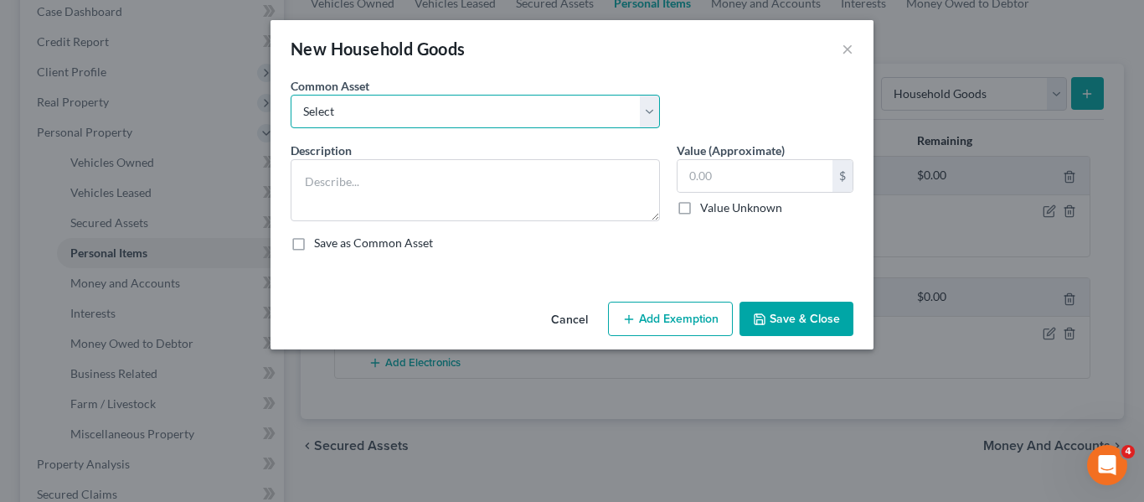
click at [638, 123] on select "Select Furniture" at bounding box center [475, 112] width 369 height 34
select select "0"
click at [291, 95] on select "Select Furniture" at bounding box center [475, 112] width 369 height 34
type textarea "Furniture"
type input "300.00"
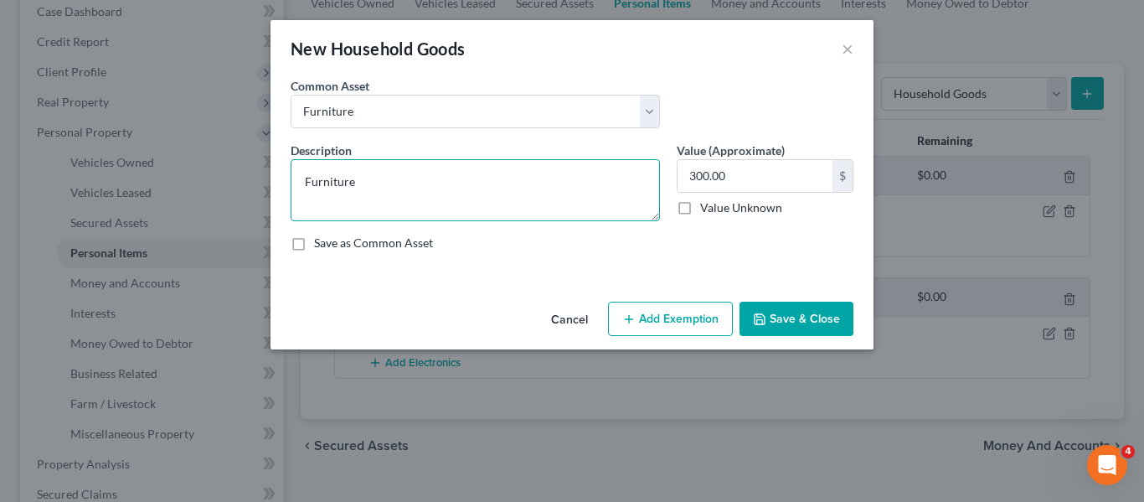
click at [581, 168] on textarea "Furniture" at bounding box center [475, 190] width 369 height 62
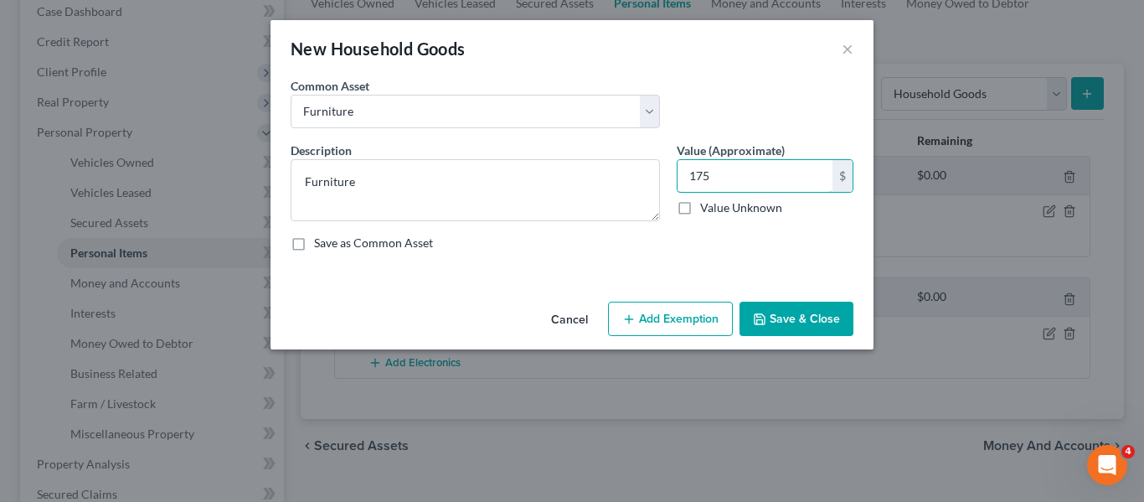
type input "175"
click at [783, 306] on button "Save & Close" at bounding box center [797, 319] width 114 height 35
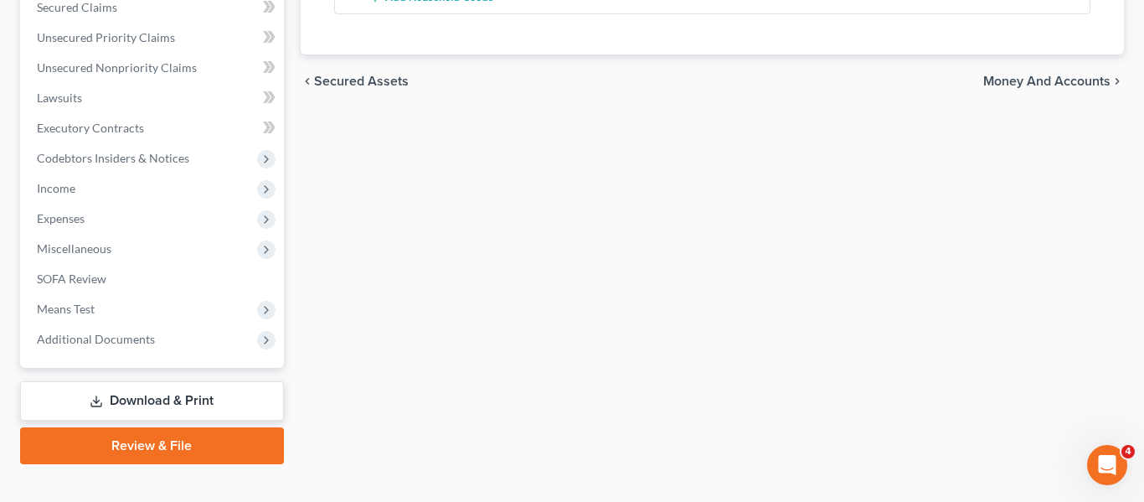
scroll to position [639, 0]
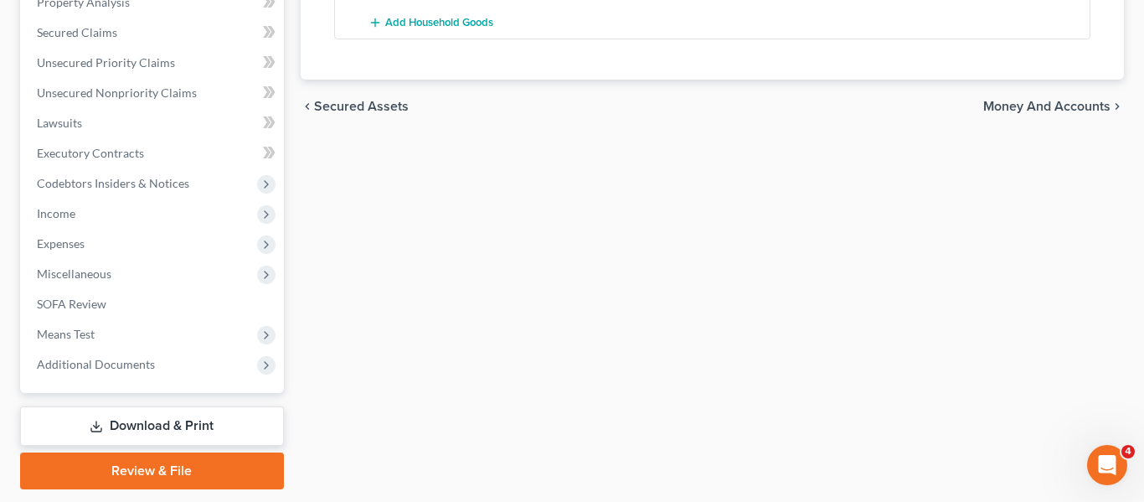
click at [1031, 106] on span "Money and Accounts" at bounding box center [1047, 106] width 127 height 13
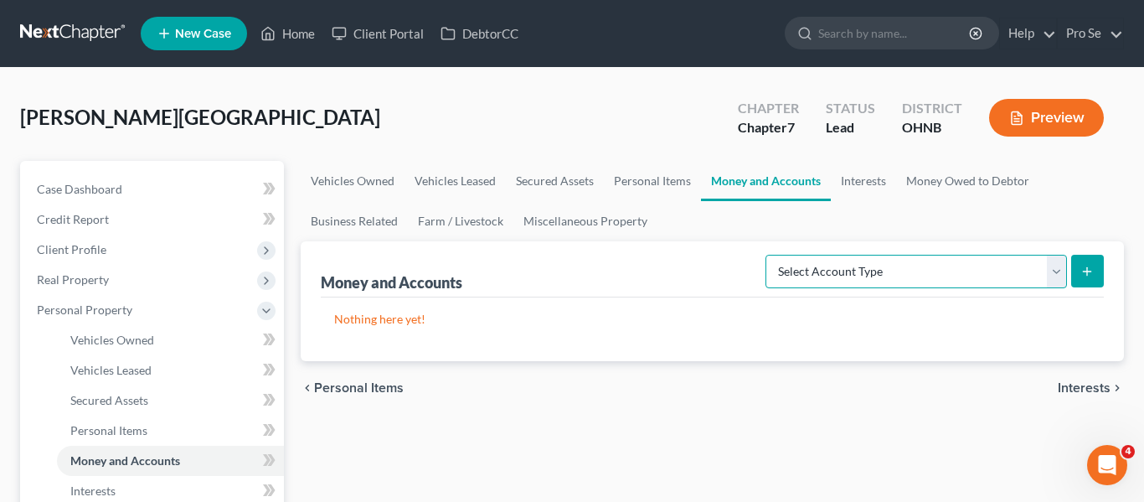
click at [981, 257] on select "Select Account Type Brokerage Cash on Hand Certificates of Deposit Checking Acc…" at bounding box center [917, 272] width 302 height 34
select select "checking"
click at [769, 255] on select "Select Account Type Brokerage Cash on Hand Certificates of Deposit Checking Acc…" at bounding box center [917, 272] width 302 height 34
click at [1087, 270] on line "submit" at bounding box center [1087, 271] width 0 height 8
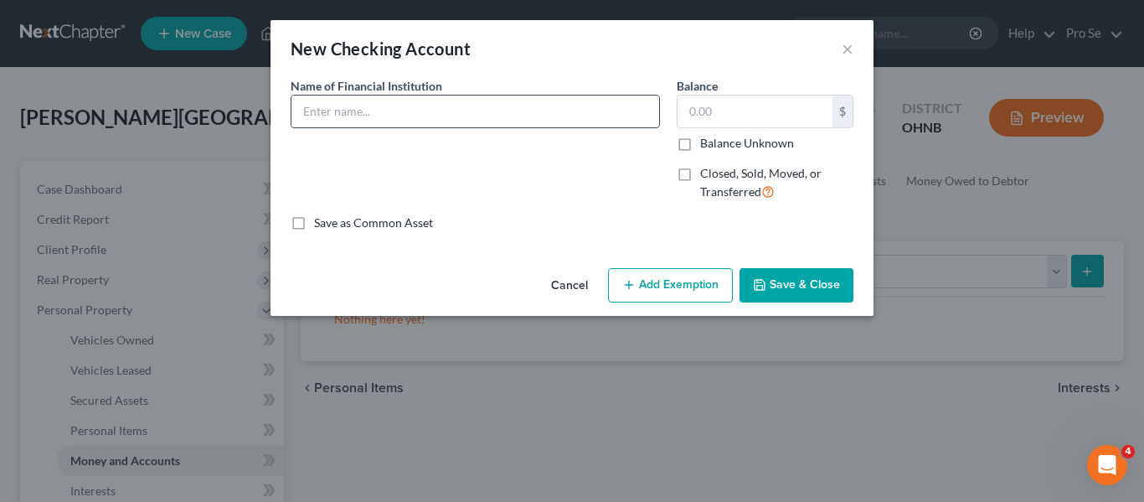
click at [602, 115] on input "text" at bounding box center [476, 112] width 368 height 32
type input "Huntington Bank"
click at [768, 101] on input "text" at bounding box center [755, 112] width 155 height 32
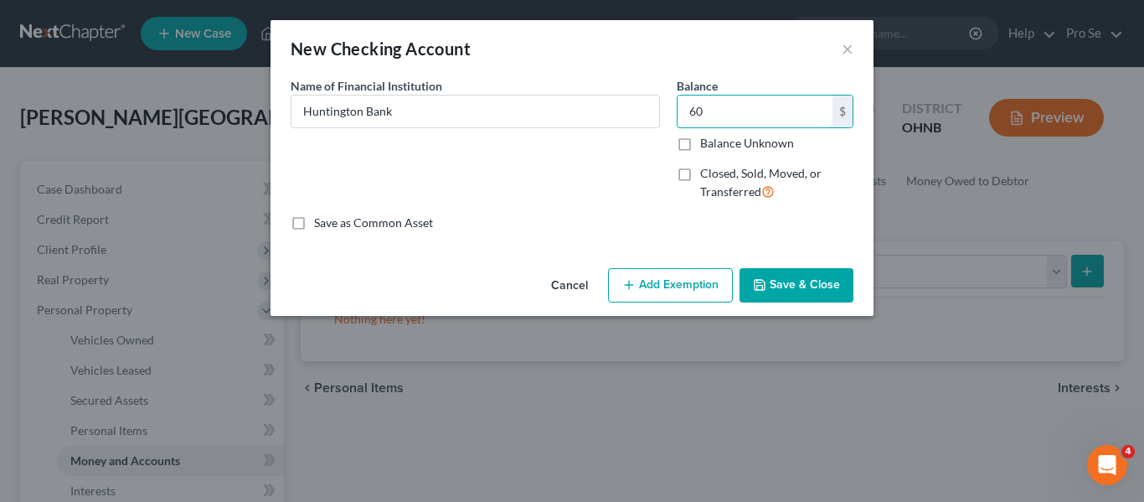
type input "60"
click at [647, 168] on div "Name of Financial Institution * Huntington Bank" at bounding box center [475, 145] width 386 height 137
click at [799, 287] on button "Save & Close" at bounding box center [797, 285] width 114 height 35
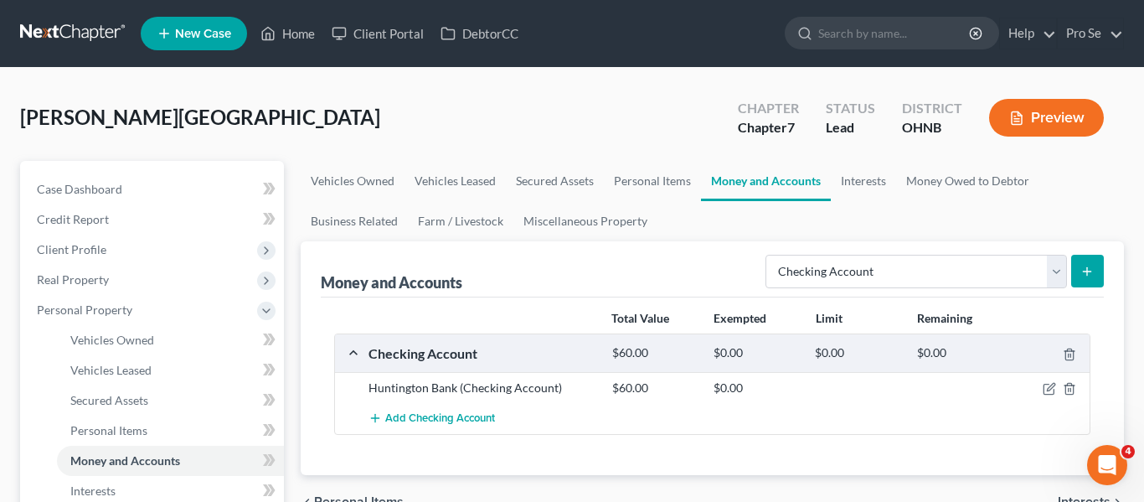
click at [1032, 123] on button "Preview" at bounding box center [1046, 118] width 115 height 38
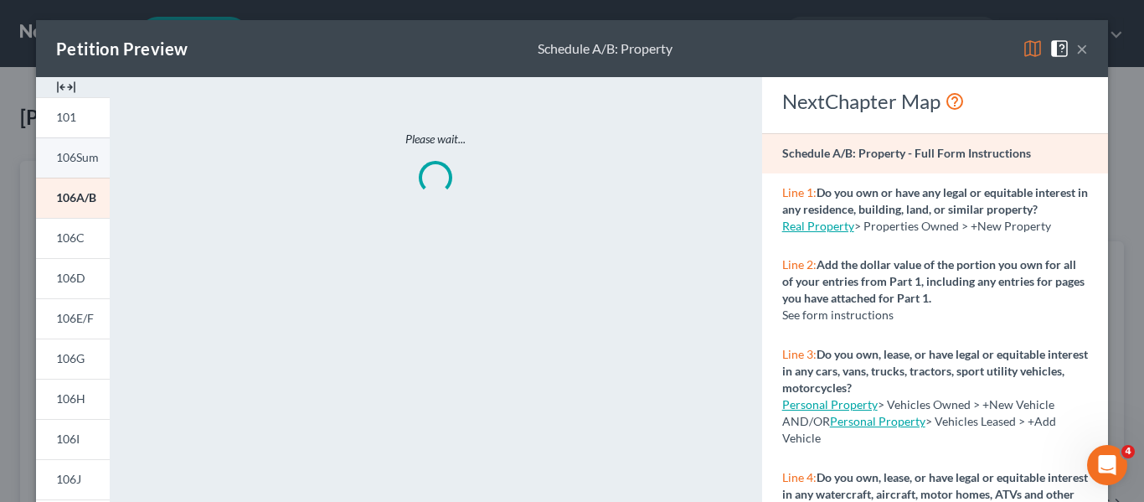
click at [89, 163] on span "106Sum" at bounding box center [77, 157] width 43 height 14
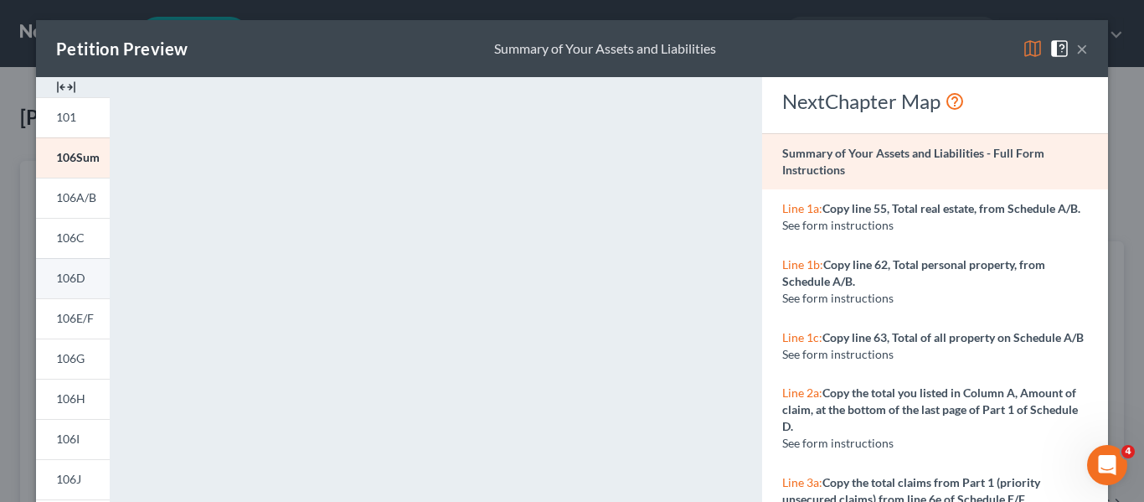
click at [77, 279] on span "106D" at bounding box center [70, 278] width 29 height 14
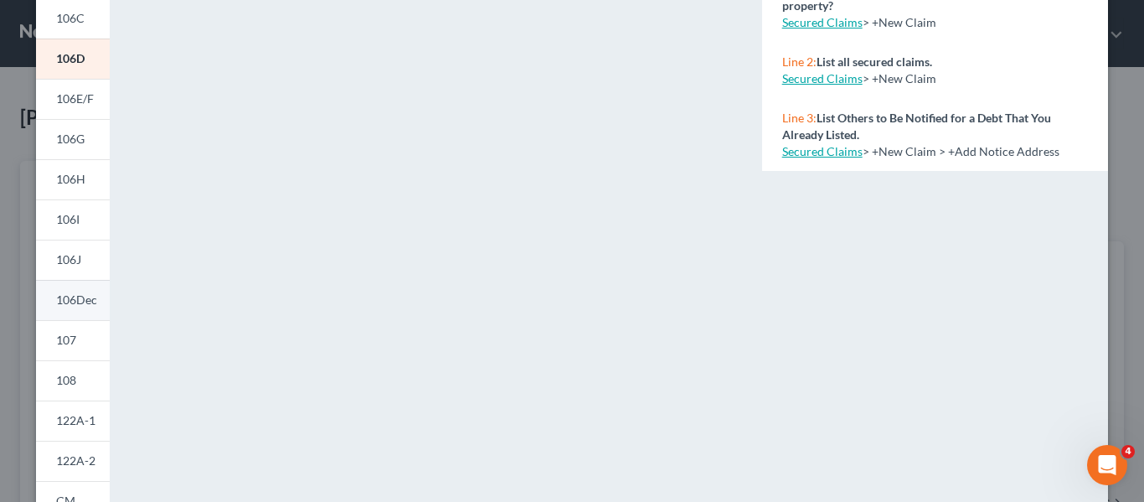
scroll to position [235, 0]
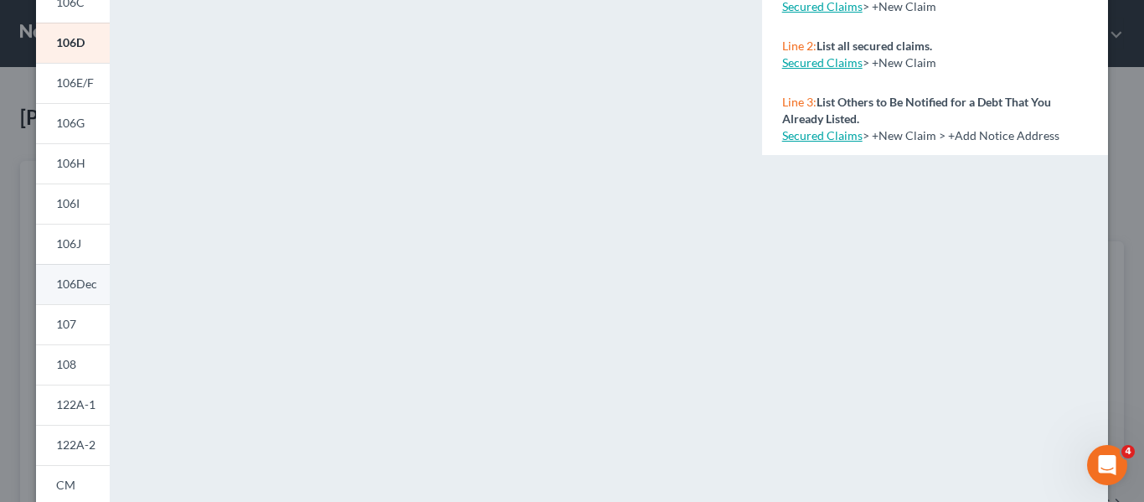
click at [82, 285] on span "106Dec" at bounding box center [76, 283] width 41 height 14
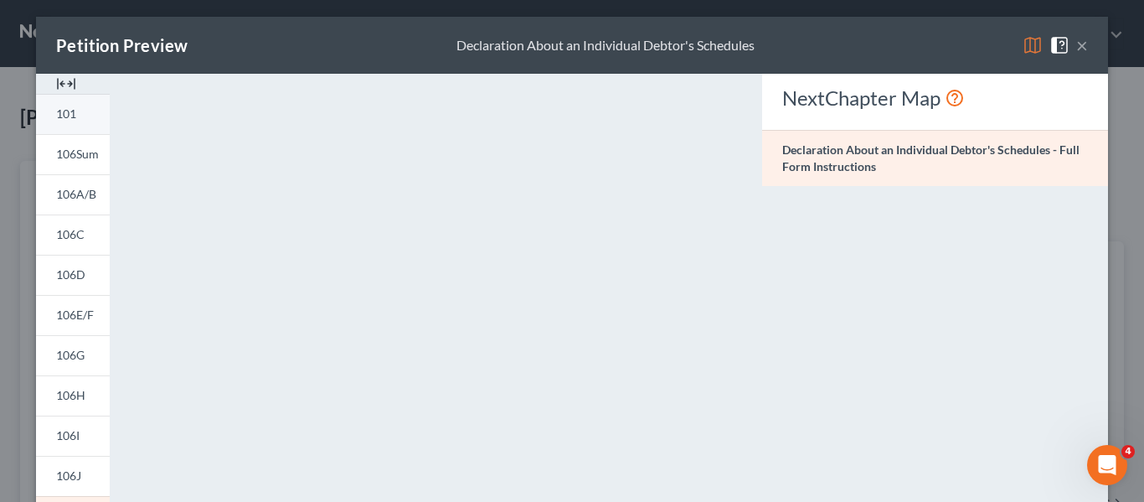
scroll to position [0, 0]
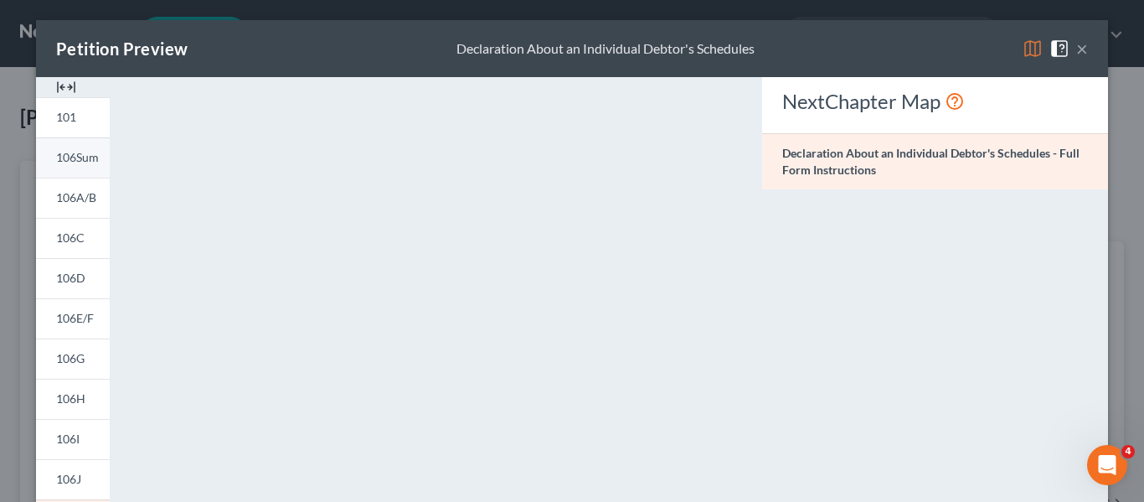
click at [88, 154] on span "106Sum" at bounding box center [77, 157] width 43 height 14
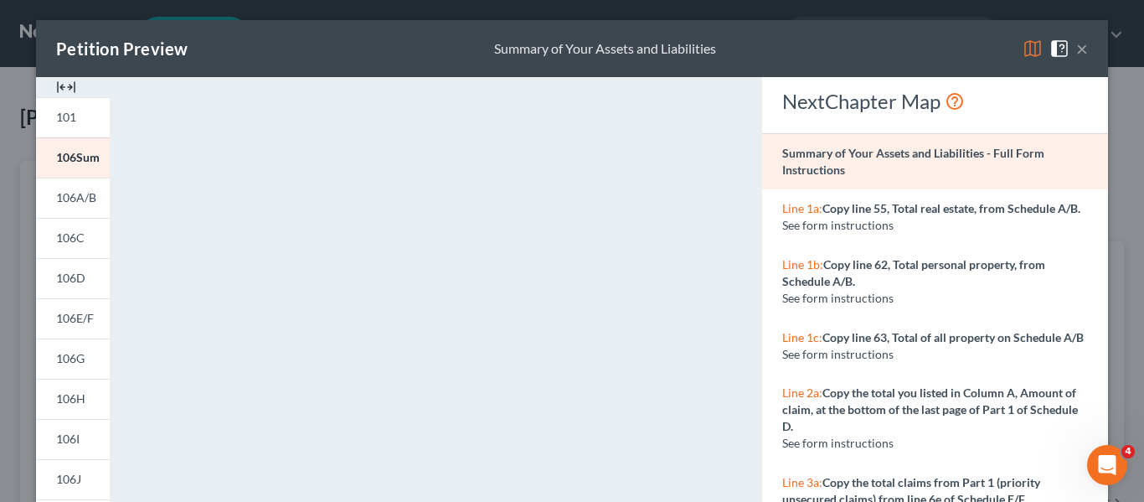
click at [1087, 49] on button "×" at bounding box center [1083, 49] width 12 height 20
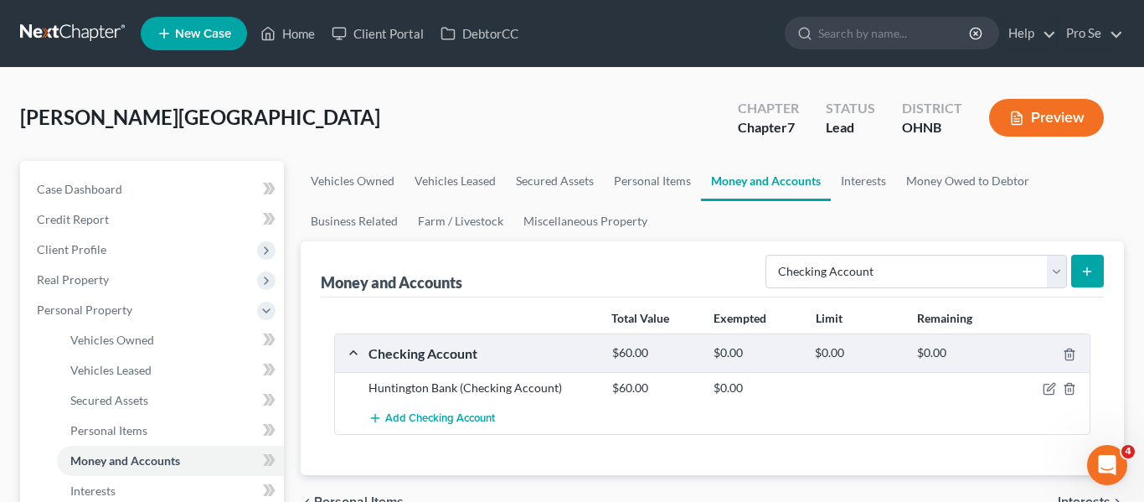
click at [1029, 116] on button "Preview" at bounding box center [1046, 118] width 115 height 38
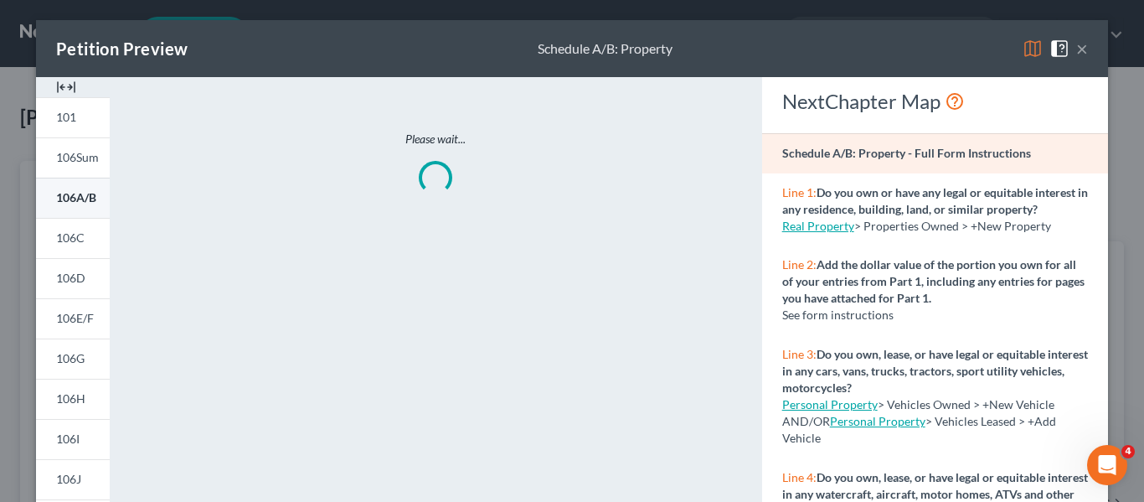
click at [80, 199] on span "106A/B" at bounding box center [76, 197] width 40 height 14
click at [83, 197] on span "106A/B" at bounding box center [76, 197] width 40 height 14
click at [80, 235] on span "106C" at bounding box center [70, 237] width 28 height 14
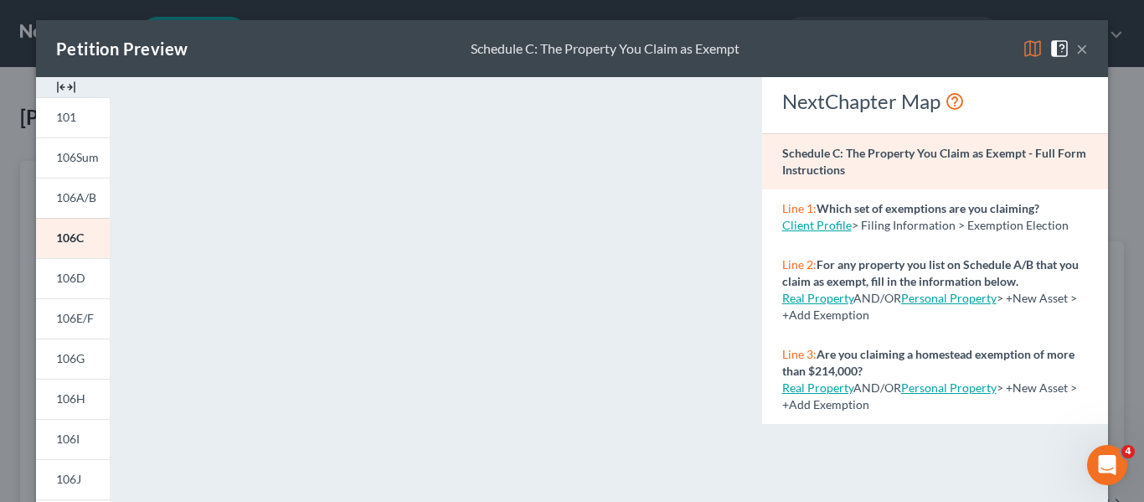
click at [1087, 54] on button "×" at bounding box center [1083, 49] width 12 height 20
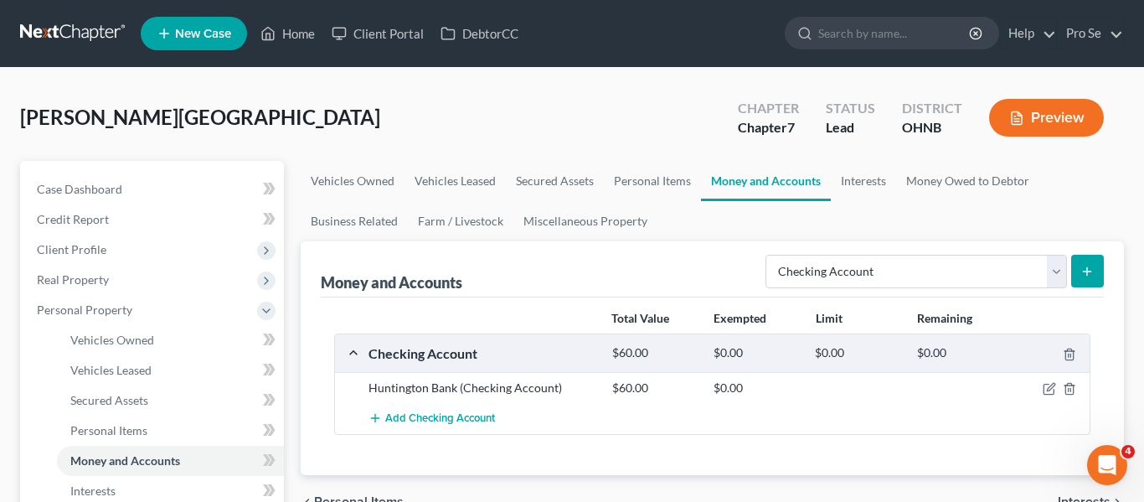
click at [681, 113] on div "[PERSON_NAME] Upgraded Chapter Chapter 7 Status [GEOGRAPHIC_DATA] [GEOGRAPHIC_D…" at bounding box center [572, 124] width 1104 height 73
click at [1035, 109] on button "Preview" at bounding box center [1046, 118] width 115 height 38
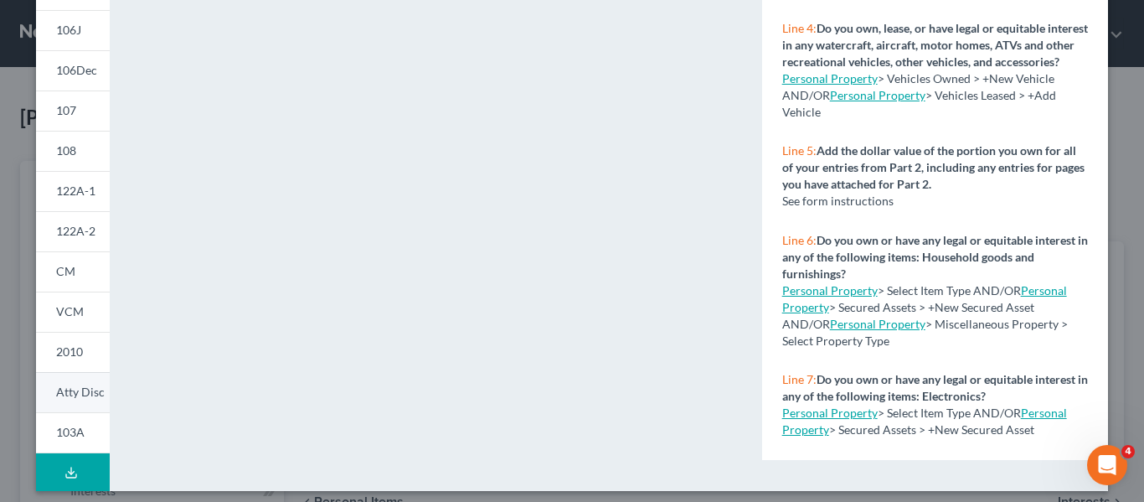
scroll to position [458, 0]
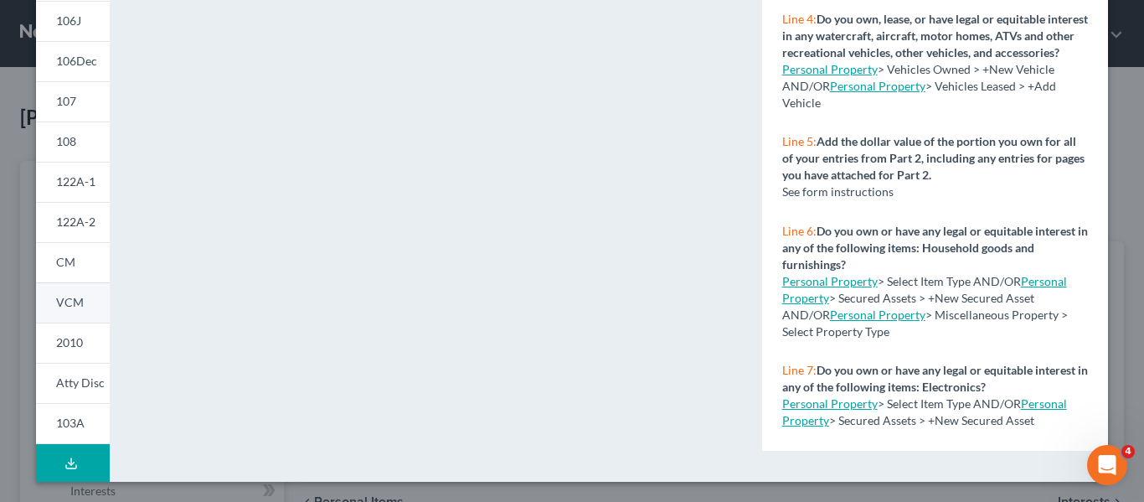
click at [79, 312] on link "VCM" at bounding box center [73, 302] width 74 height 40
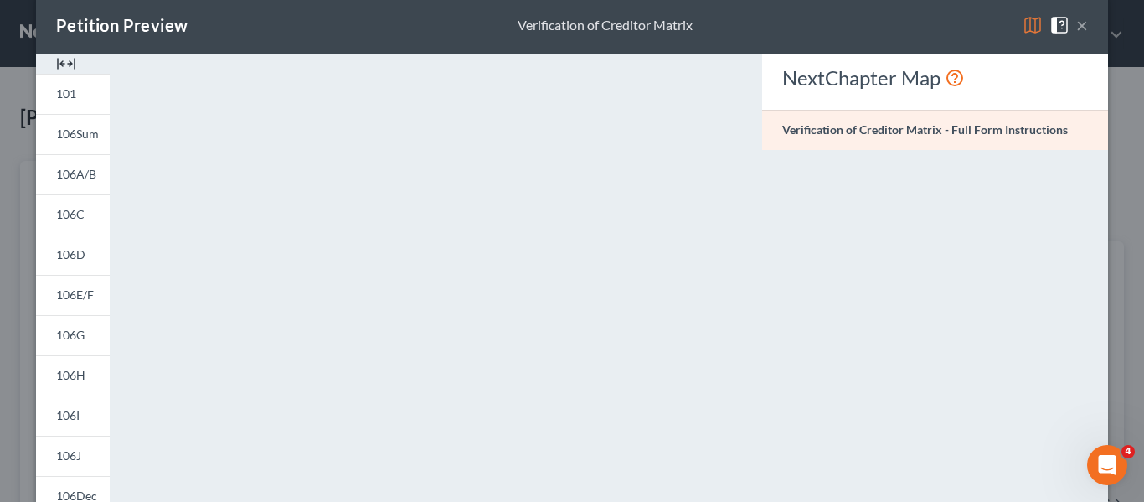
scroll to position [31, 0]
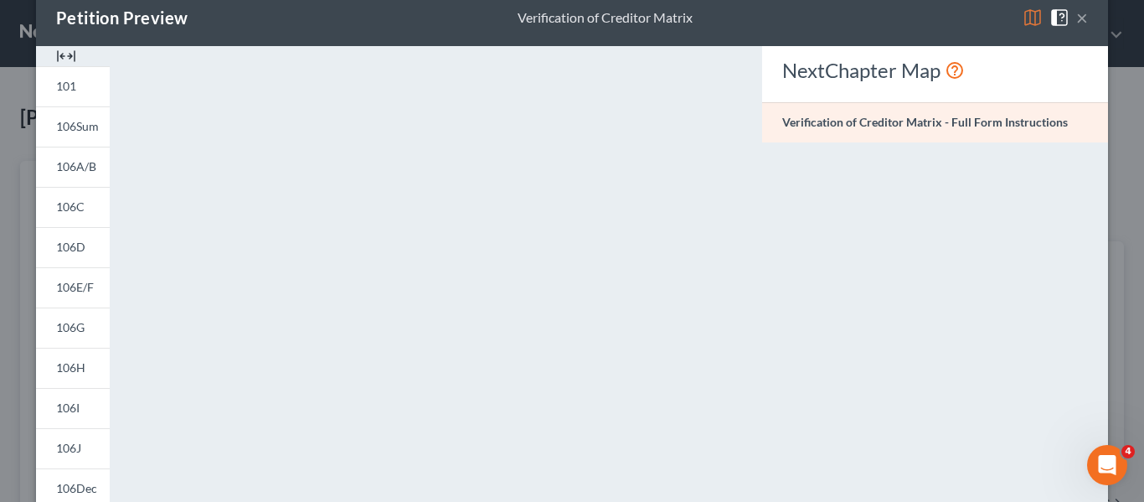
click at [1081, 18] on button "×" at bounding box center [1083, 18] width 12 height 20
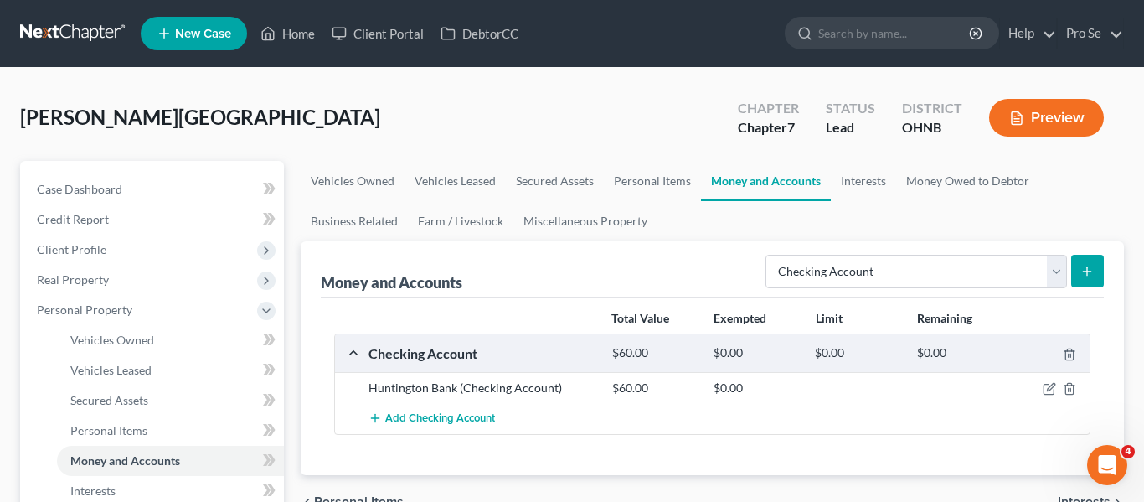
click at [505, 125] on div "[PERSON_NAME] Upgraded Chapter Chapter 7 Status [GEOGRAPHIC_DATA] [GEOGRAPHIC_D…" at bounding box center [572, 124] width 1104 height 73
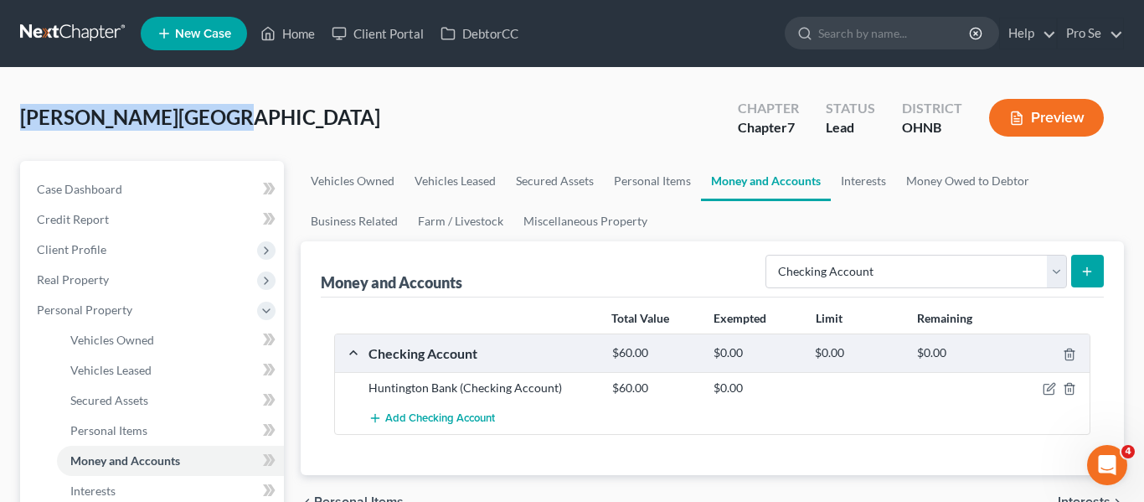
drag, startPoint x: 236, startPoint y: 113, endPoint x: 25, endPoint y: 114, distance: 211.1
click at [25, 114] on div "[PERSON_NAME] Upgraded Chapter Chapter 7 Status [GEOGRAPHIC_DATA] [GEOGRAPHIC_D…" at bounding box center [572, 124] width 1104 height 73
copy span "[PERSON_NAME][GEOGRAPHIC_DATA]"
click at [1025, 112] on button "Preview" at bounding box center [1046, 118] width 115 height 38
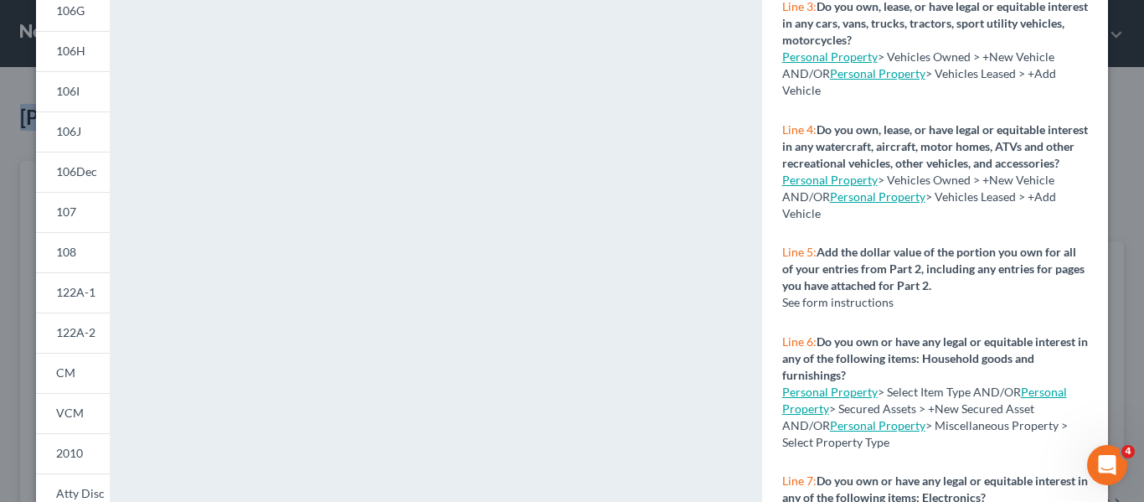
scroll to position [458, 0]
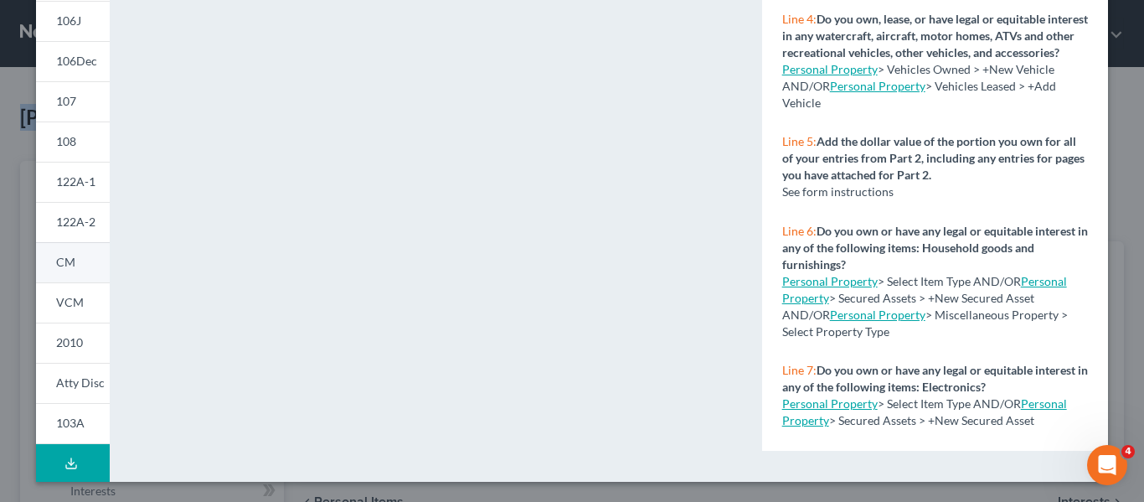
click at [79, 267] on link "CM" at bounding box center [73, 262] width 74 height 40
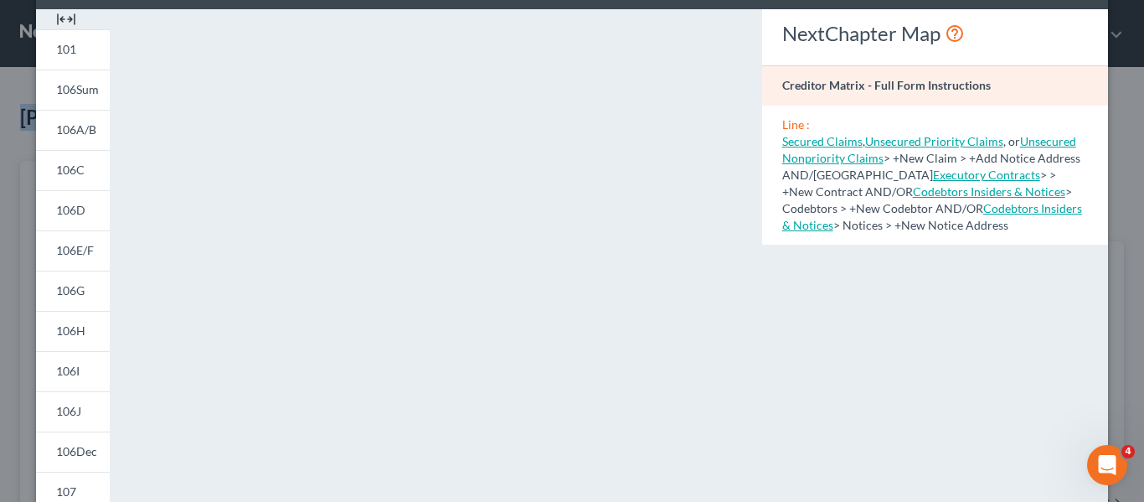
scroll to position [62, 0]
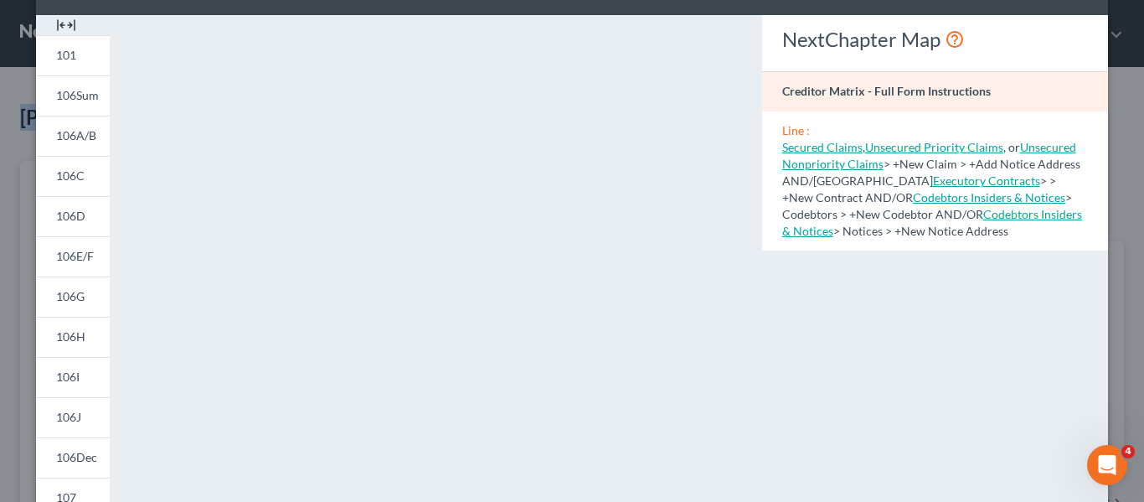
click at [1124, 122] on div "Petition Preview Creditor Matrix × 101 106Sum 106A/B 106C 106D 106E/F 106G 106H…" at bounding box center [572, 251] width 1144 height 502
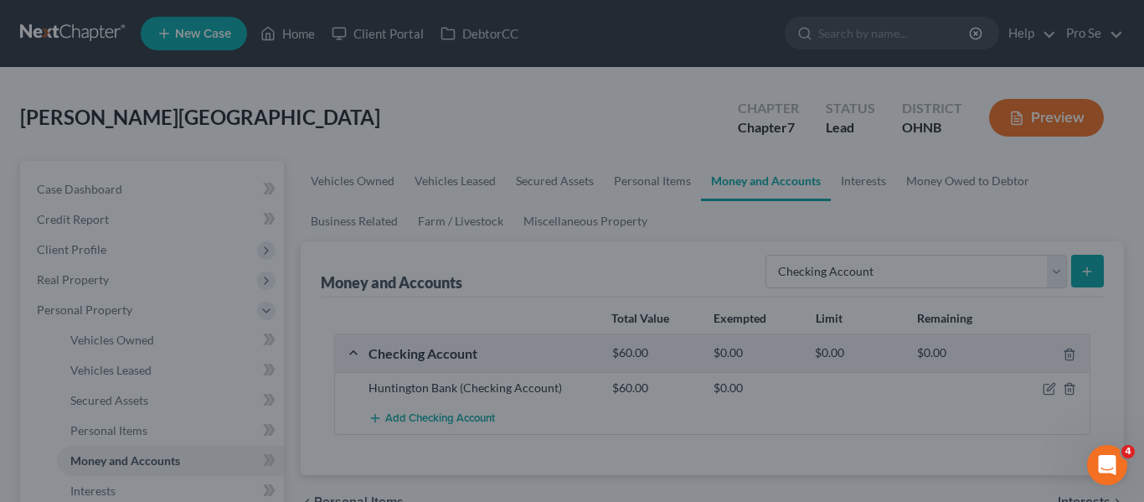
scroll to position [0, 0]
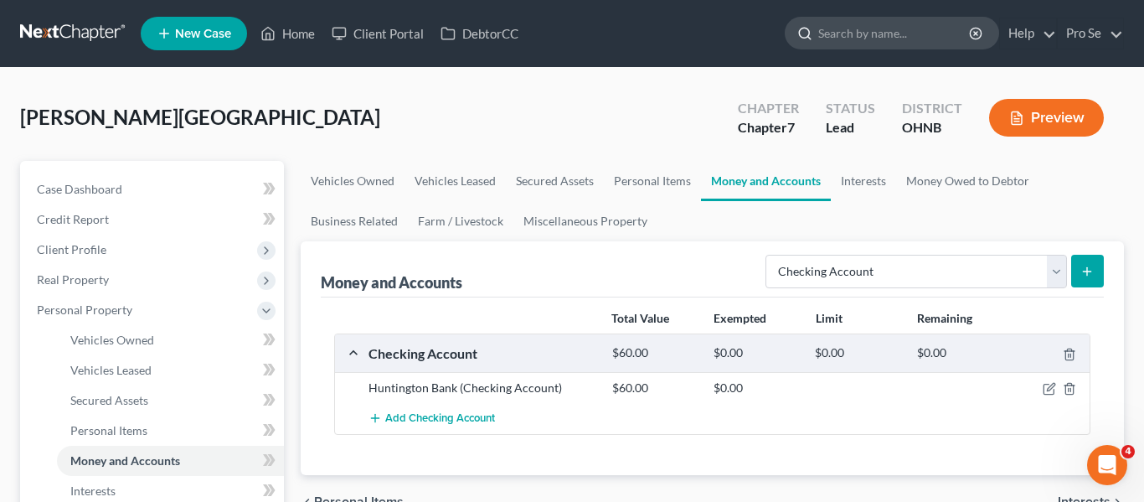
click at [828, 31] on input "search" at bounding box center [895, 33] width 153 height 31
type input "[PERSON_NAME]"
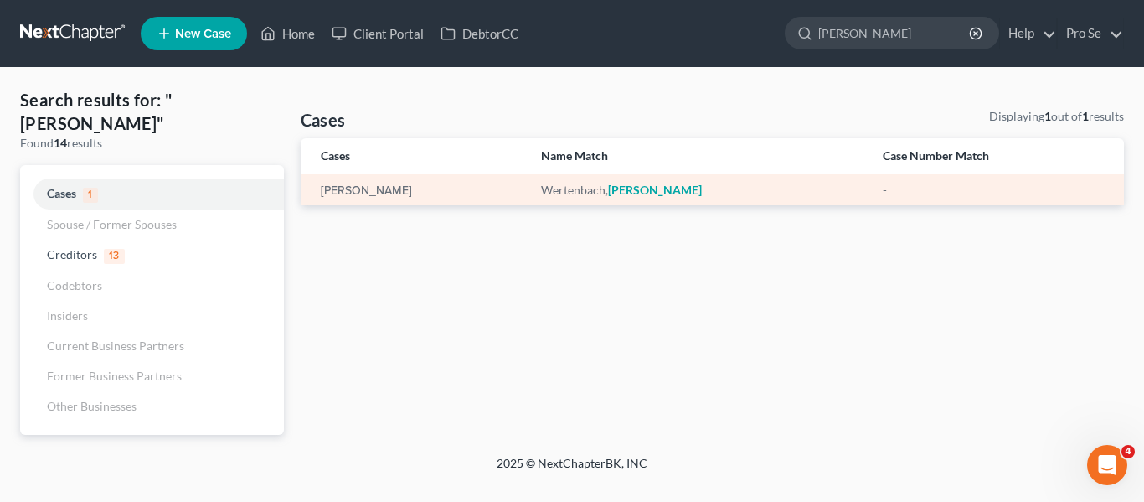
click at [612, 188] on div "[PERSON_NAME]" at bounding box center [698, 190] width 315 height 17
click at [385, 189] on link "[PERSON_NAME]" at bounding box center [366, 191] width 91 height 12
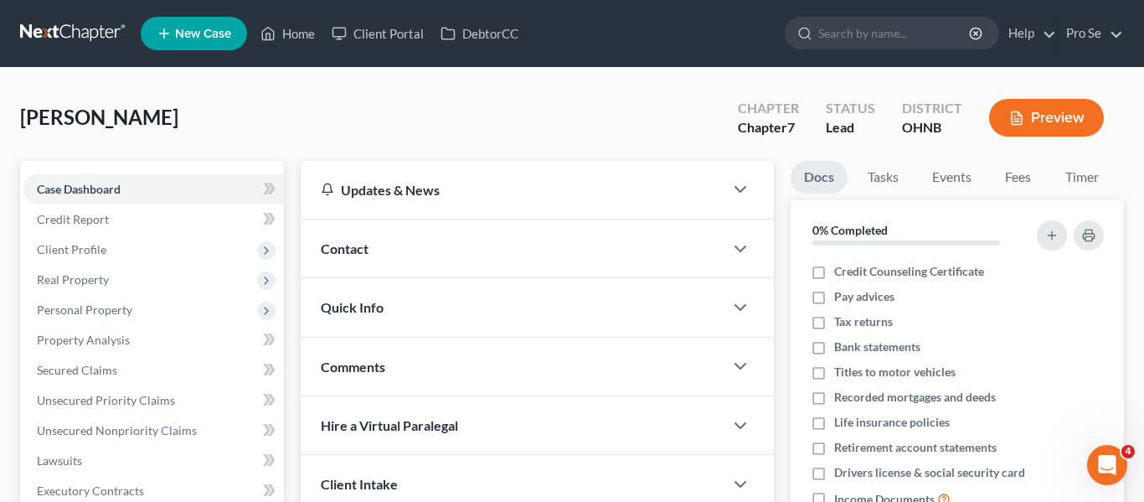
click at [1023, 107] on button "Preview" at bounding box center [1046, 118] width 115 height 38
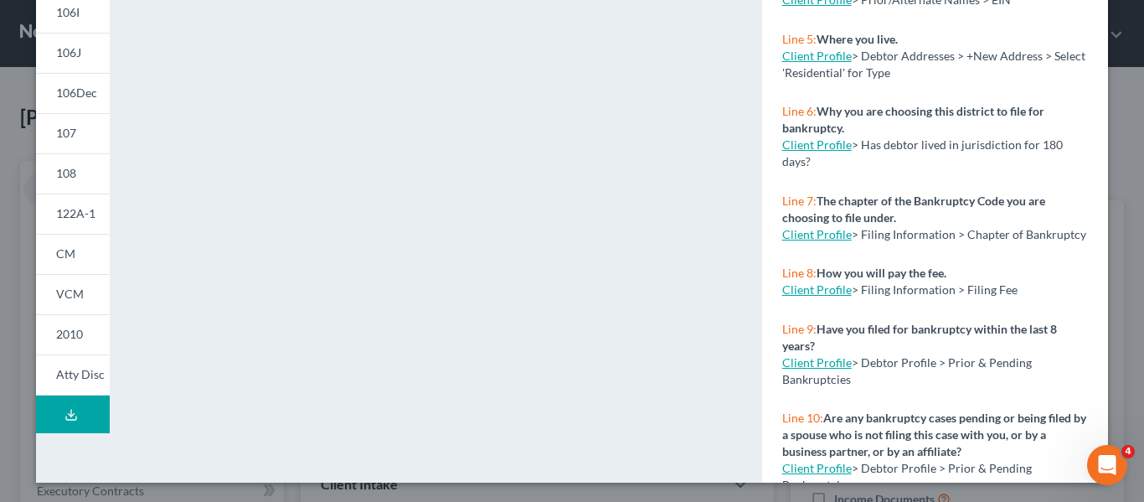
scroll to position [427, 0]
click at [79, 254] on link "CM" at bounding box center [73, 253] width 74 height 40
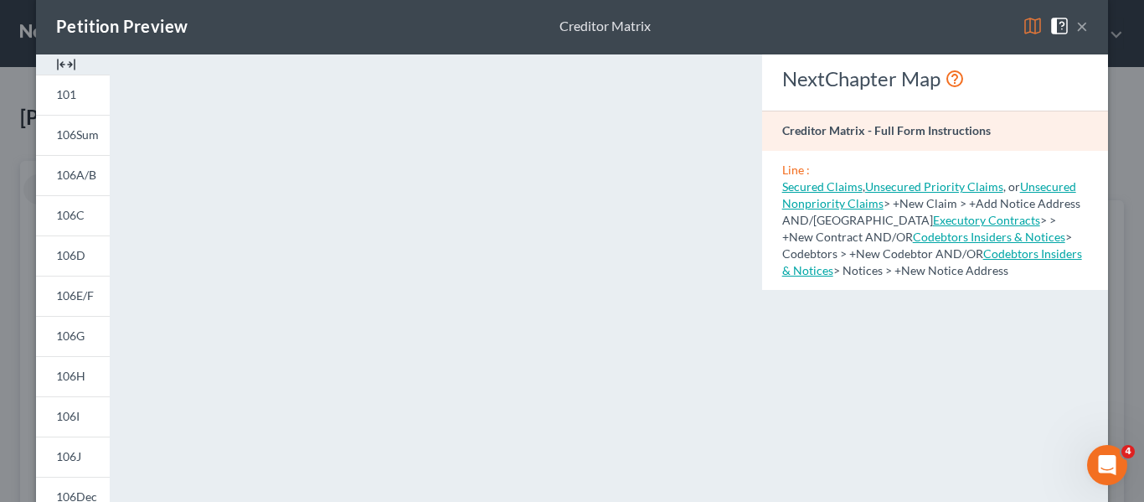
scroll to position [0, 0]
